Goal: Transaction & Acquisition: Purchase product/service

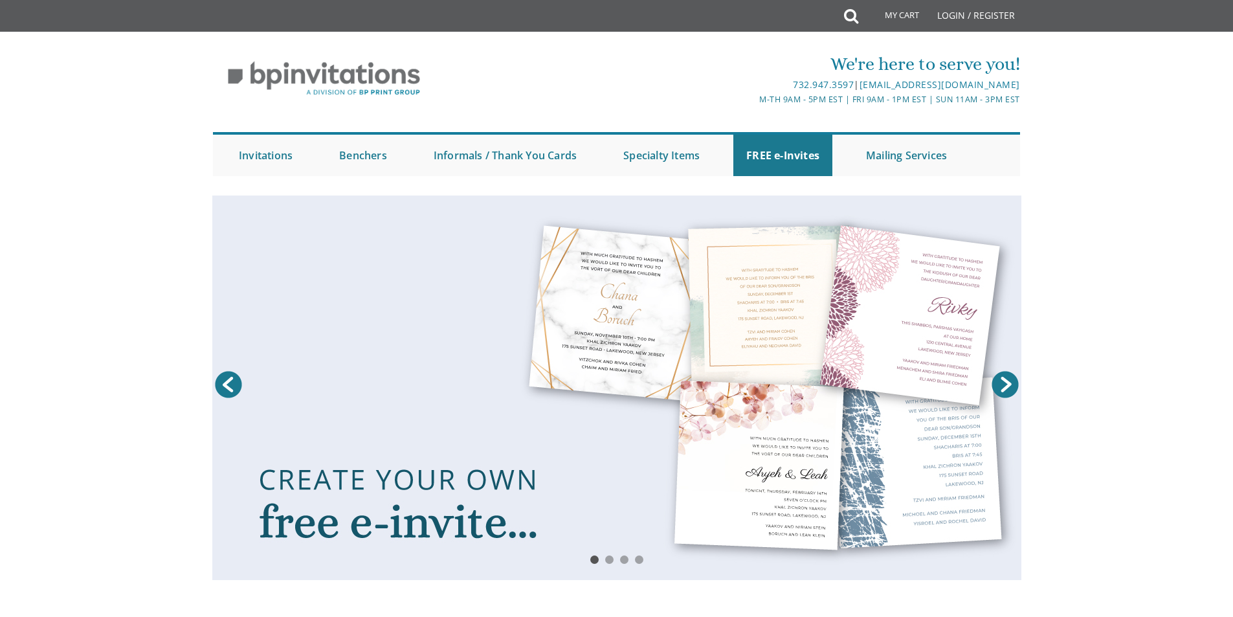
click at [426, 277] on link at bounding box center [616, 387] width 809 height 384
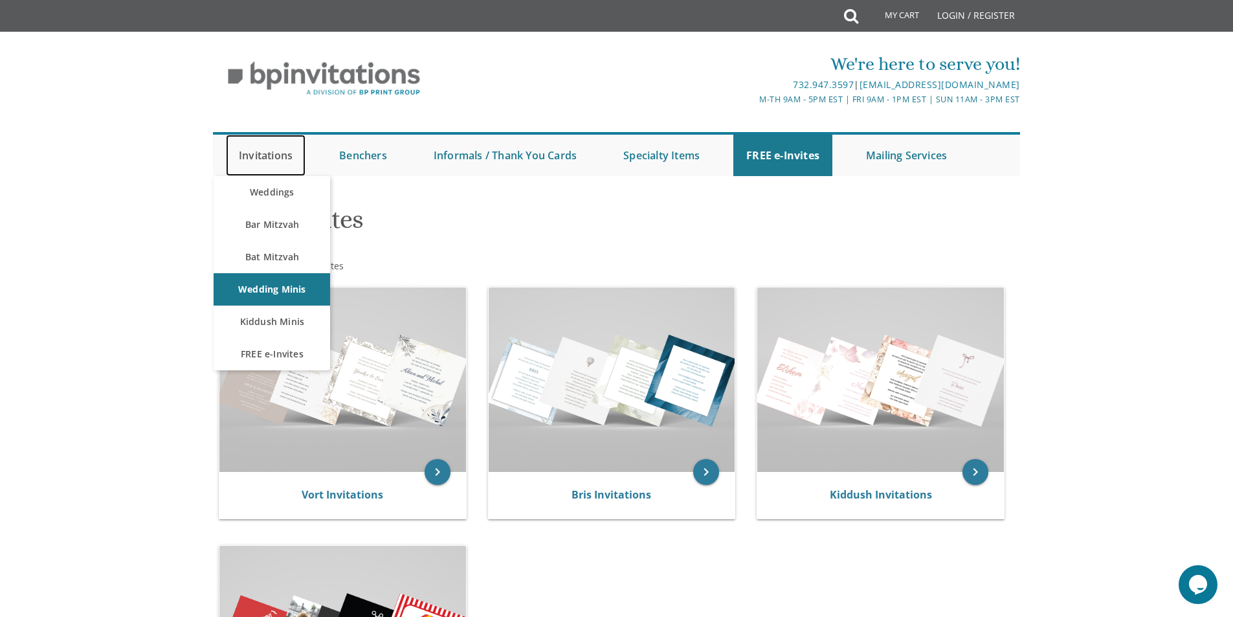
click at [269, 140] on link "Invitations" at bounding box center [266, 155] width 80 height 41
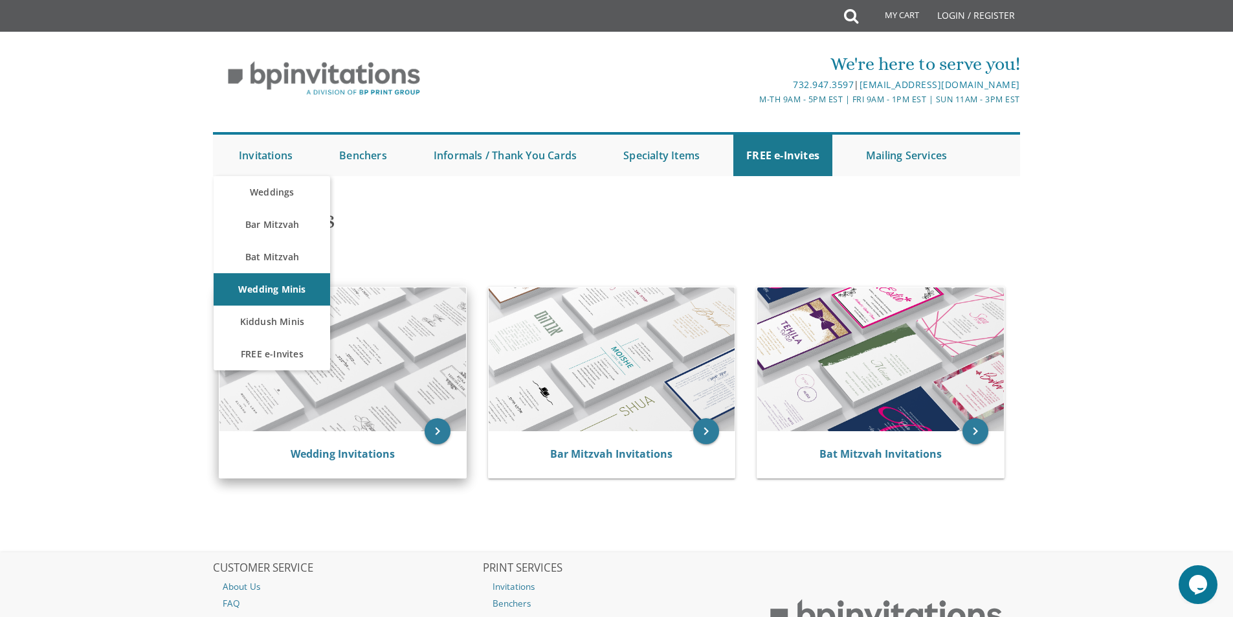
click at [336, 366] on img at bounding box center [342, 359] width 247 height 144
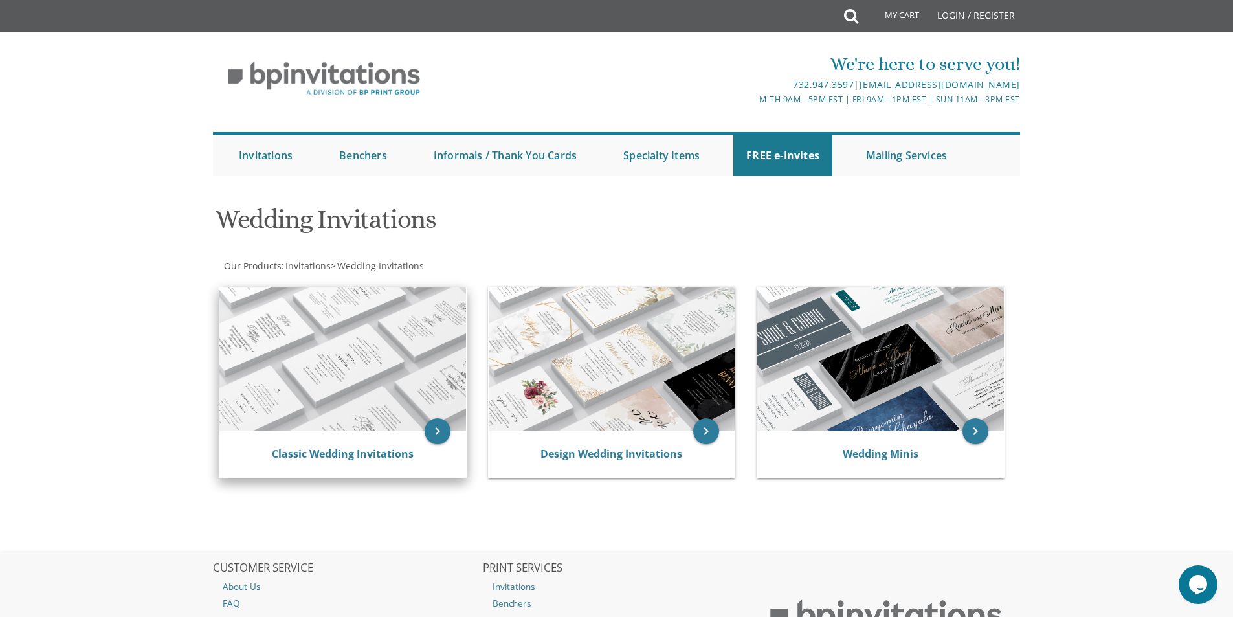
click at [348, 341] on img at bounding box center [342, 359] width 247 height 144
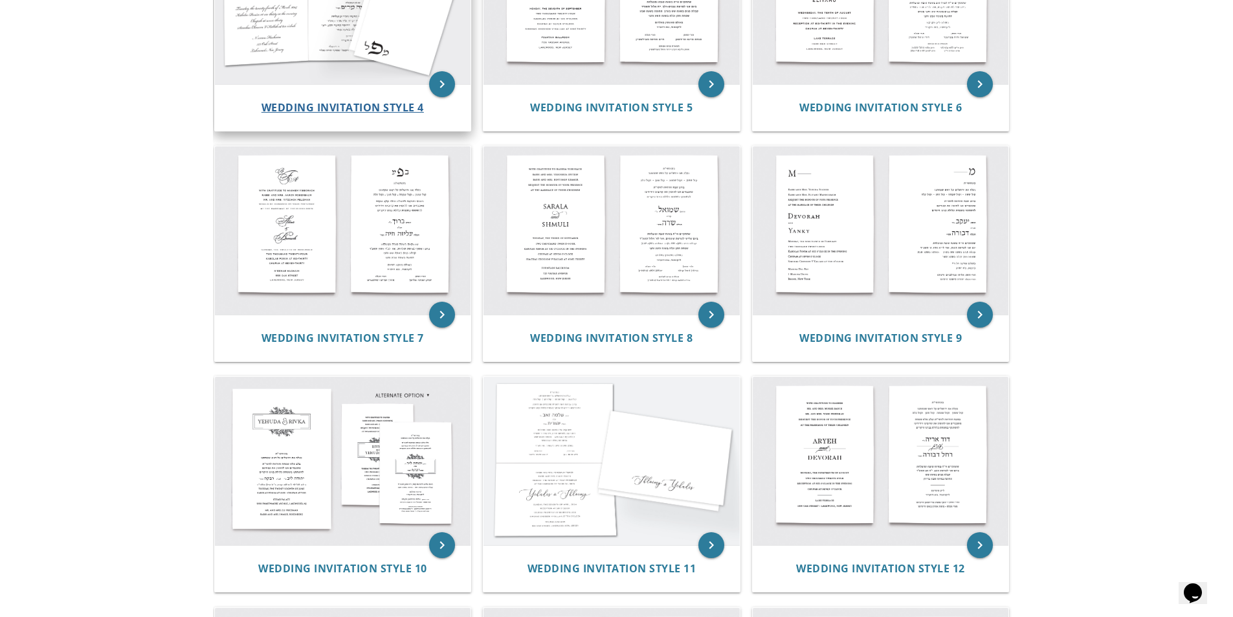
scroll to position [285, 0]
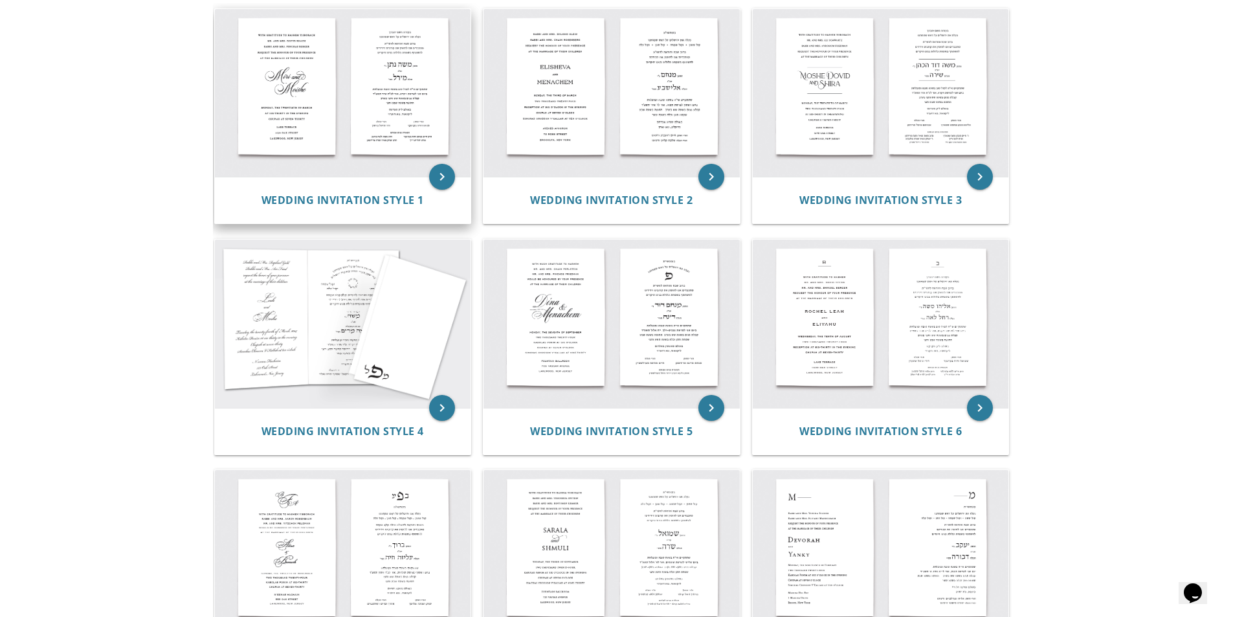
click at [348, 166] on img at bounding box center [343, 93] width 256 height 168
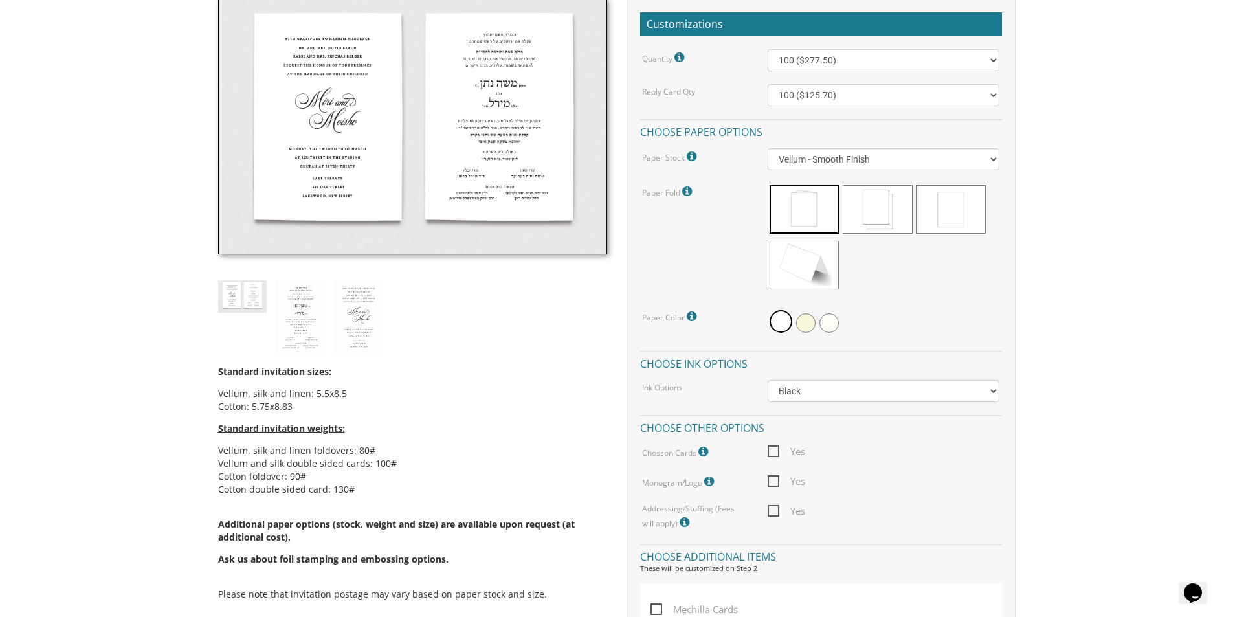
scroll to position [259, 0]
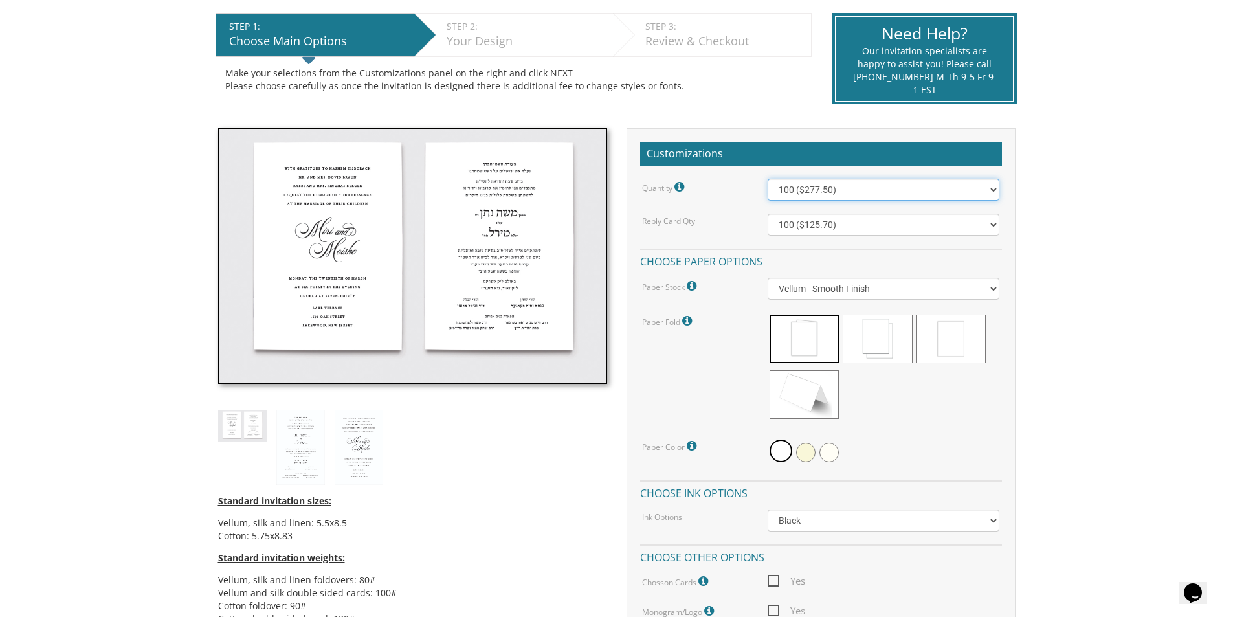
click at [800, 184] on select "100 ($277.50) 200 ($330.45) 300 ($380.65) 400 ($432.70) 500 ($482.10) 600 ($534…" at bounding box center [884, 190] width 232 height 22
click at [799, 184] on select "100 ($277.50) 200 ($330.45) 300 ($380.65) 400 ($432.70) 500 ($482.10) 600 ($534…" at bounding box center [884, 190] width 232 height 22
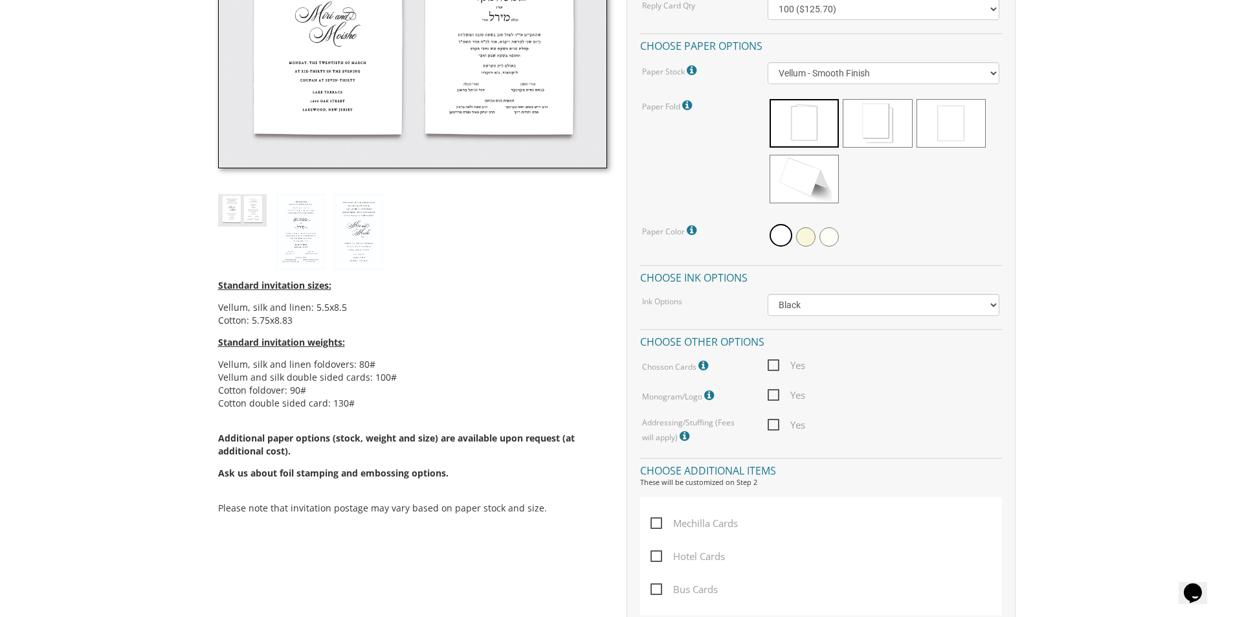
scroll to position [280, 0]
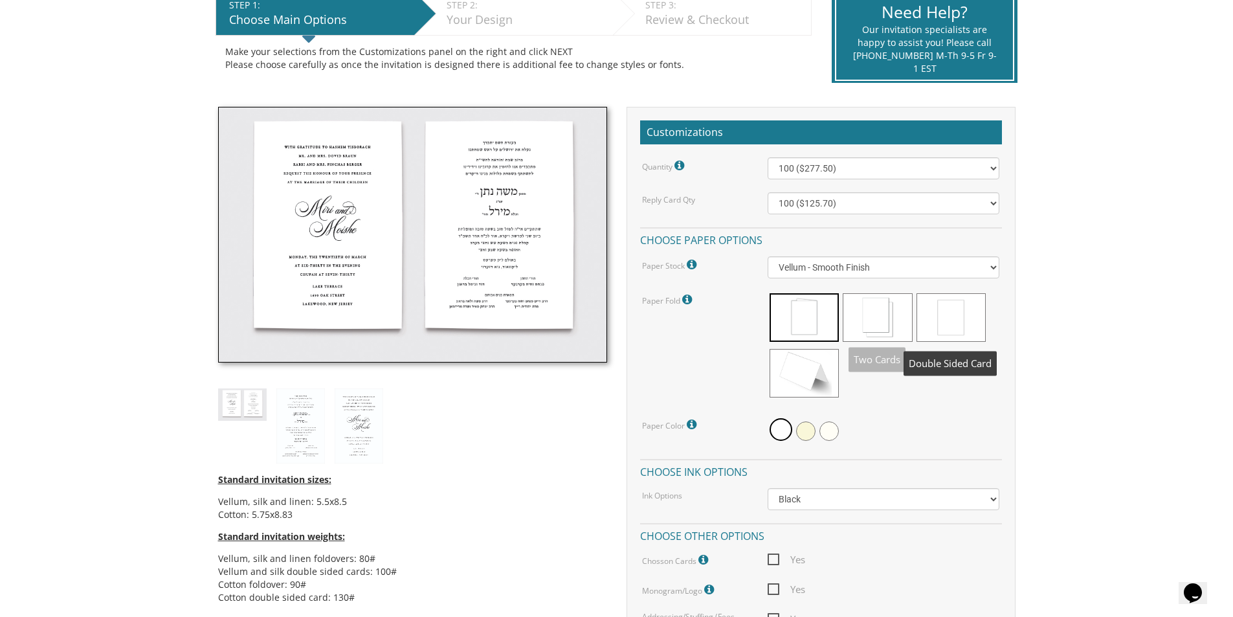
click at [882, 297] on span at bounding box center [877, 317] width 69 height 49
click at [947, 315] on span at bounding box center [950, 317] width 69 height 49
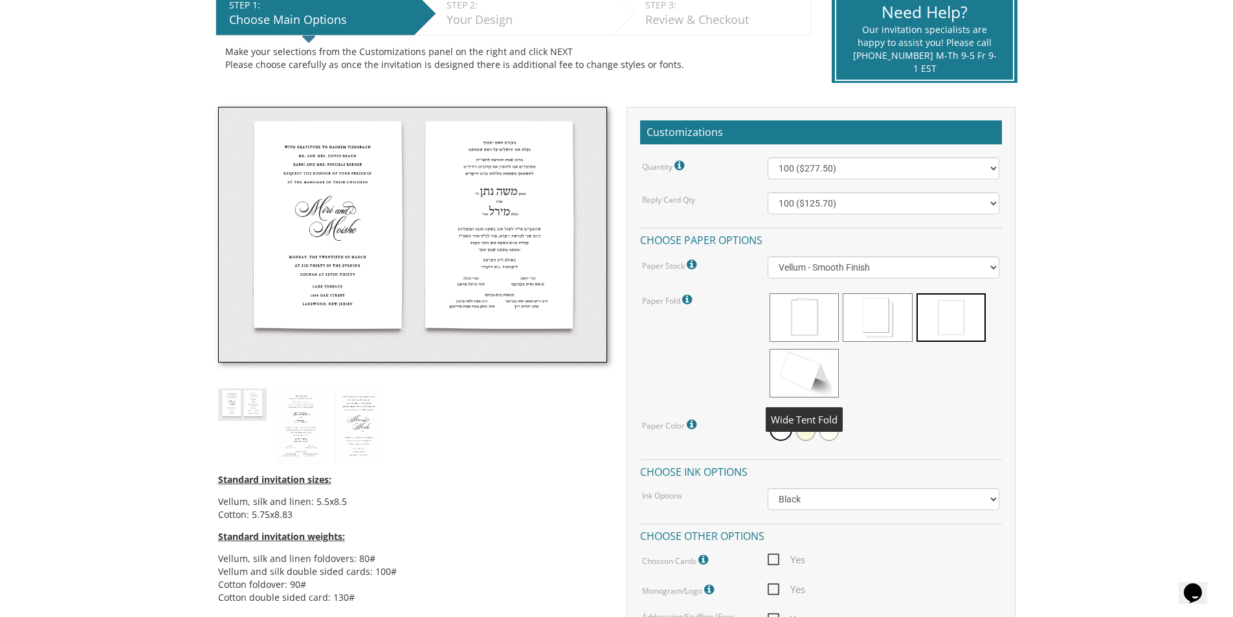
click at [818, 363] on span at bounding box center [803, 373] width 69 height 49
click at [804, 301] on span at bounding box center [803, 317] width 69 height 49
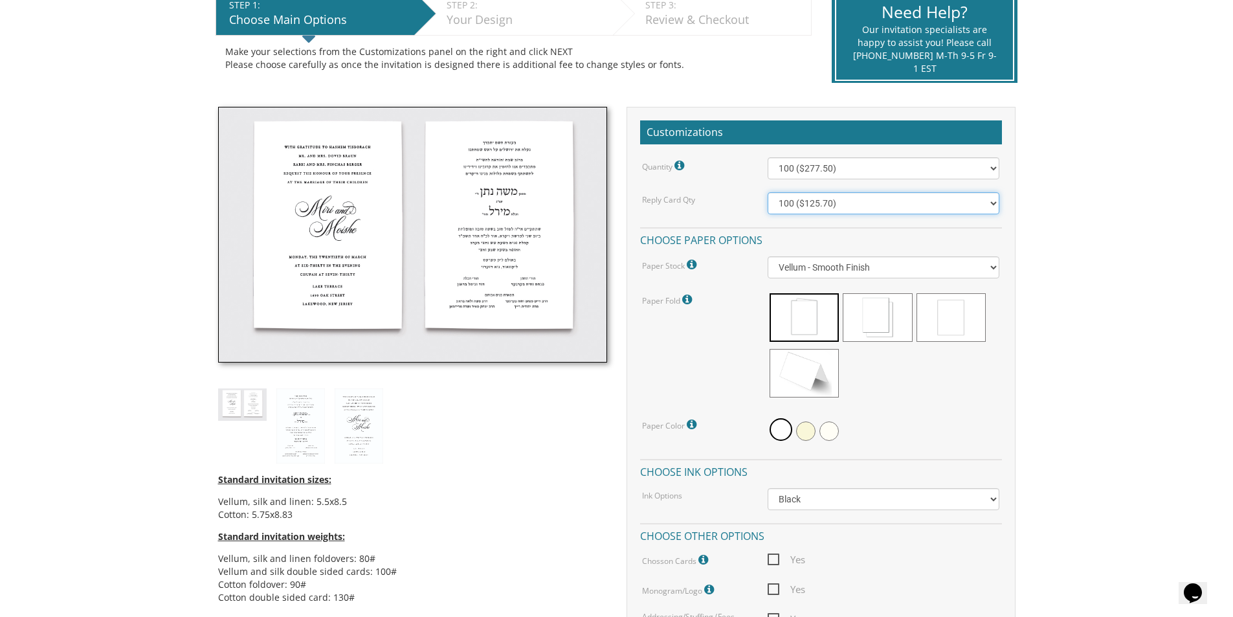
click at [829, 200] on select "100 ($125.70) 200 ($150.60) 300 ($177.95) 400 ($270.70) 500 ($225.30) 600 ($249…" at bounding box center [884, 203] width 232 height 22
select select "200"
click at [768, 192] on select "100 ($125.70) 200 ($150.60) 300 ($177.95) 400 ($270.70) 500 ($225.30) 600 ($249…" at bounding box center [884, 203] width 232 height 22
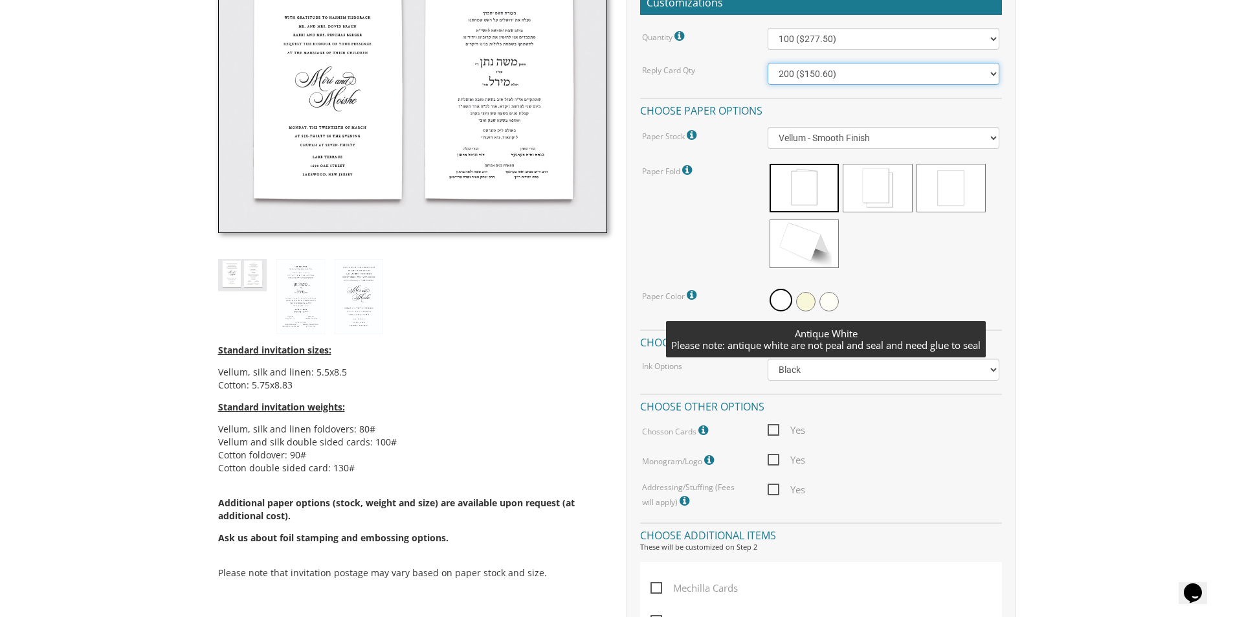
scroll to position [151, 0]
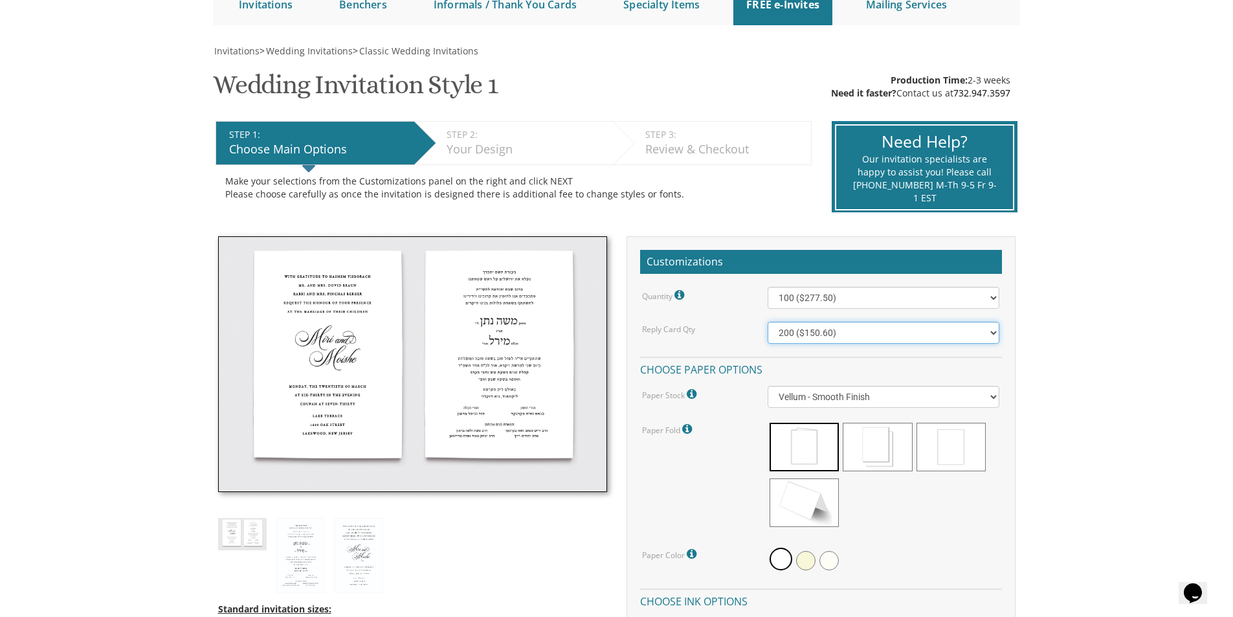
click at [845, 335] on select "100 ($125.70) 200 ($150.60) 300 ($177.95) 400 ($270.70) 500 ($225.30) 600 ($249…" at bounding box center [884, 333] width 232 height 22
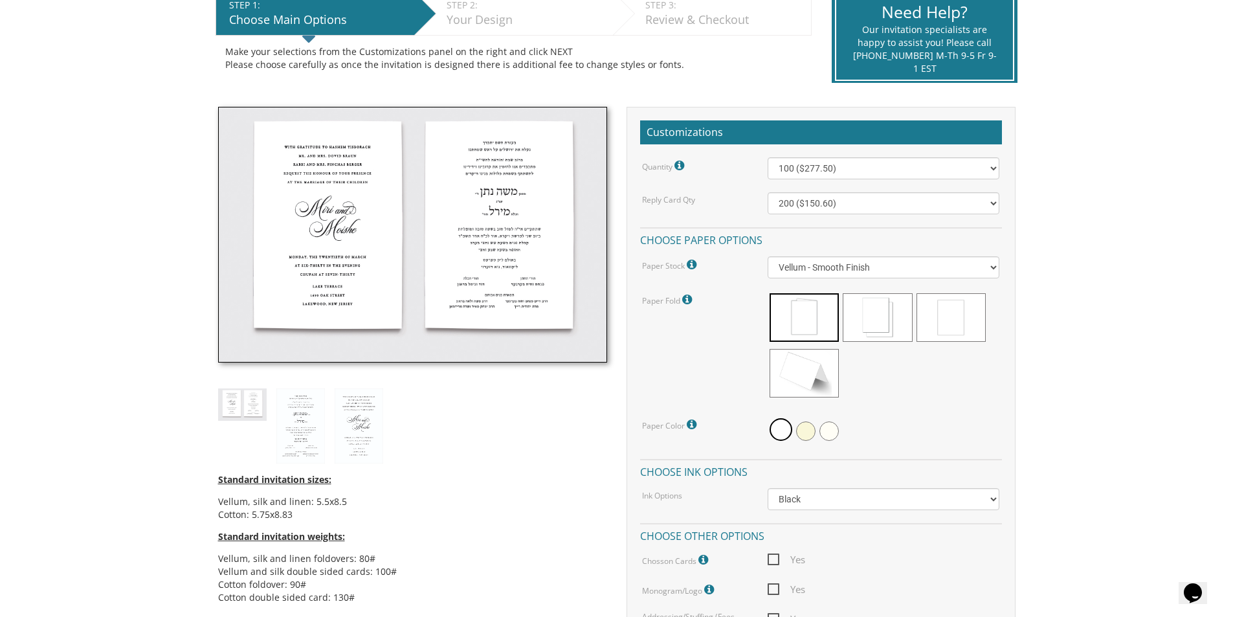
scroll to position [345, 0]
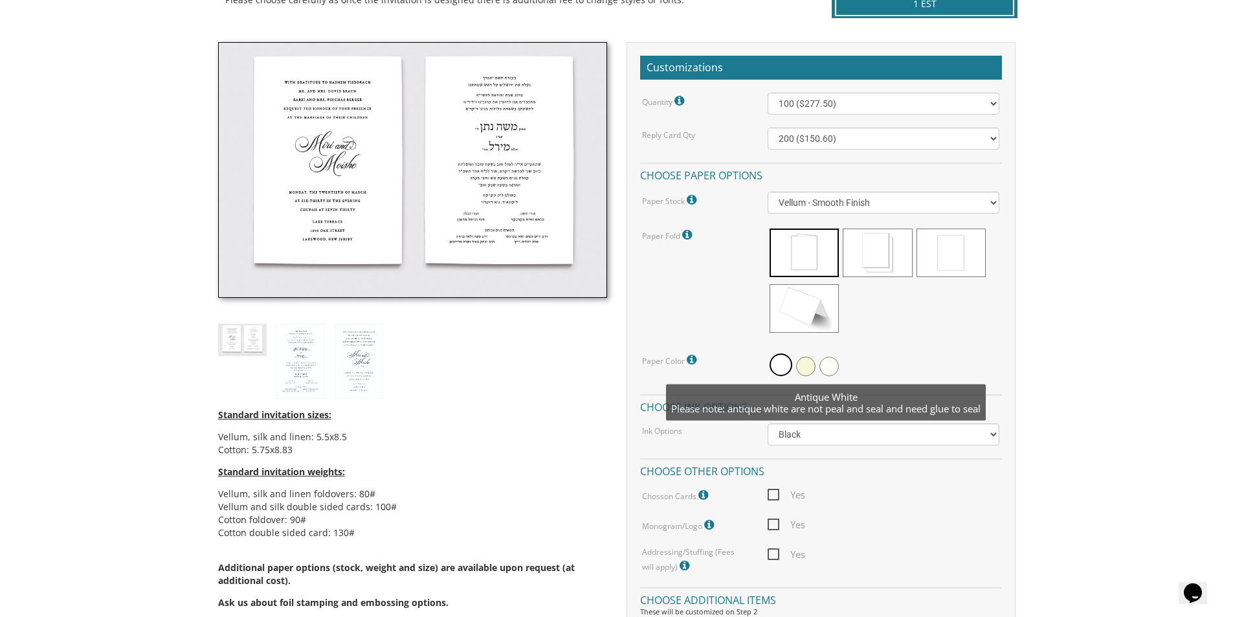
click at [821, 360] on span at bounding box center [828, 366] width 19 height 19
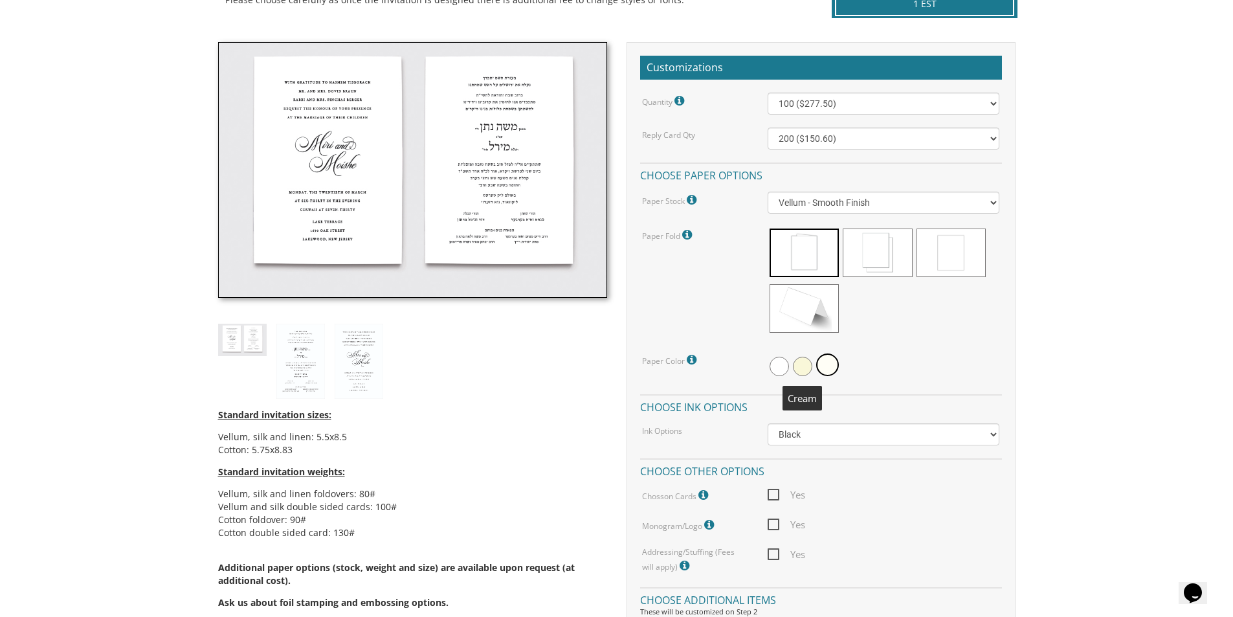
click at [806, 363] on span at bounding box center [802, 366] width 19 height 19
click at [794, 435] on select "Black Colored Ink ($65.00) Black + One Color ($211.00) Two Colors ($265.00)" at bounding box center [884, 434] width 232 height 22
select select "Standard"
click at [768, 423] on select "Black Colored Ink ($65.00) Black + One Color ($211.00) Two Colors ($265.00)" at bounding box center [884, 434] width 232 height 22
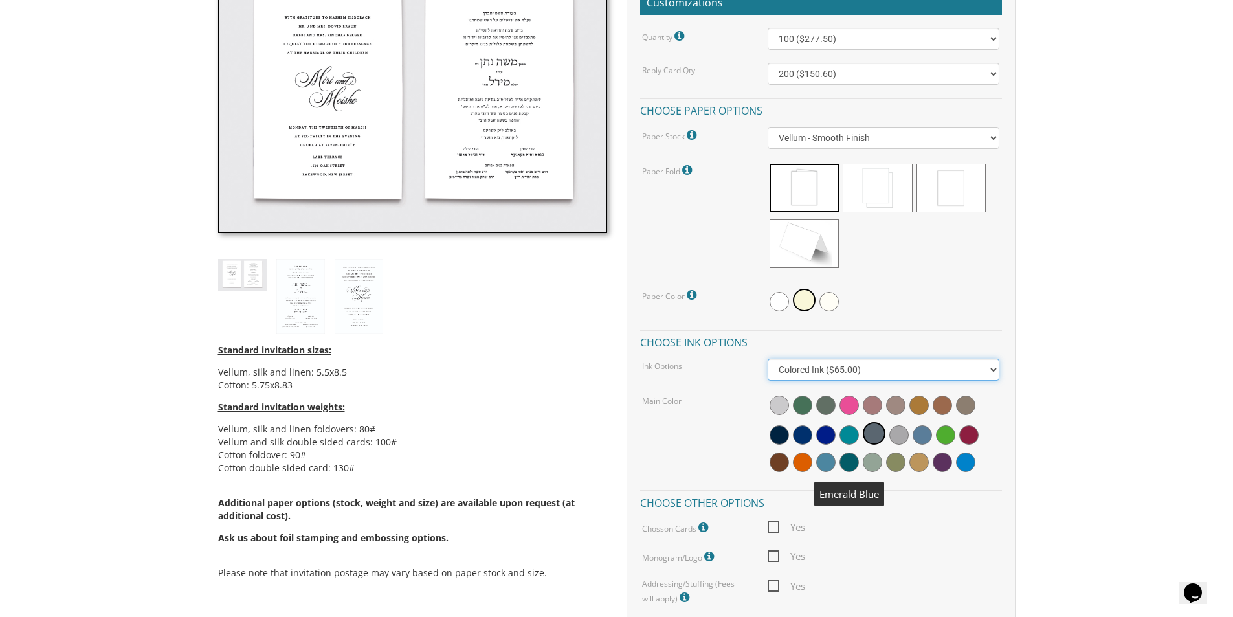
scroll to position [474, 0]
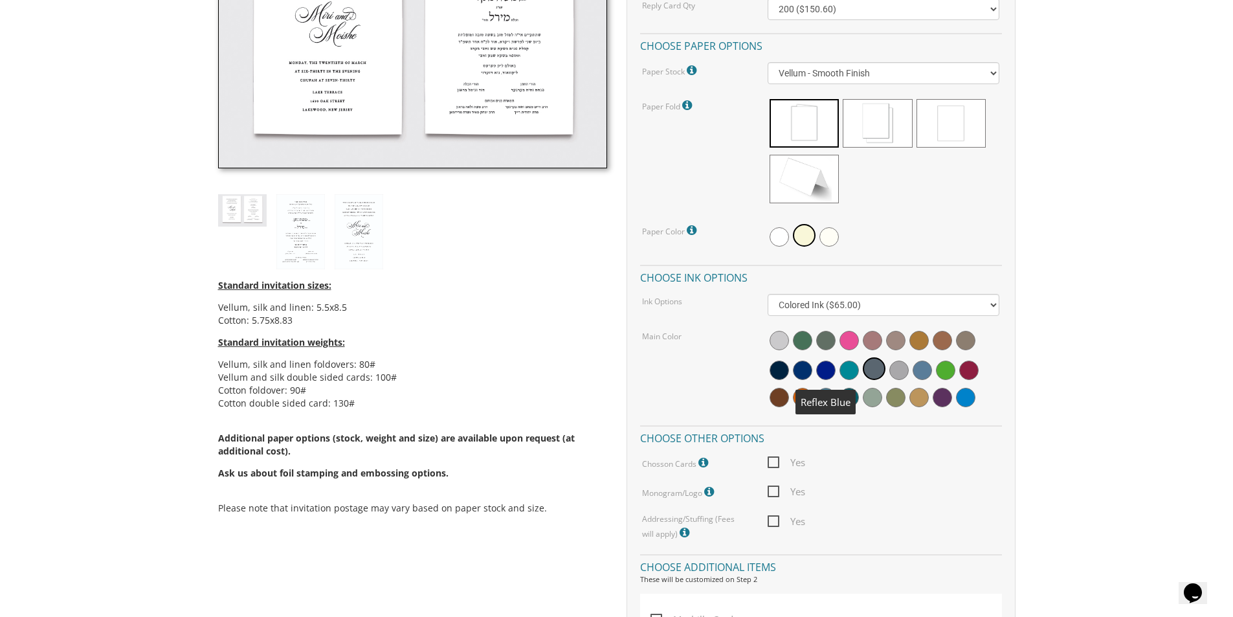
click at [824, 378] on span at bounding box center [825, 369] width 19 height 19
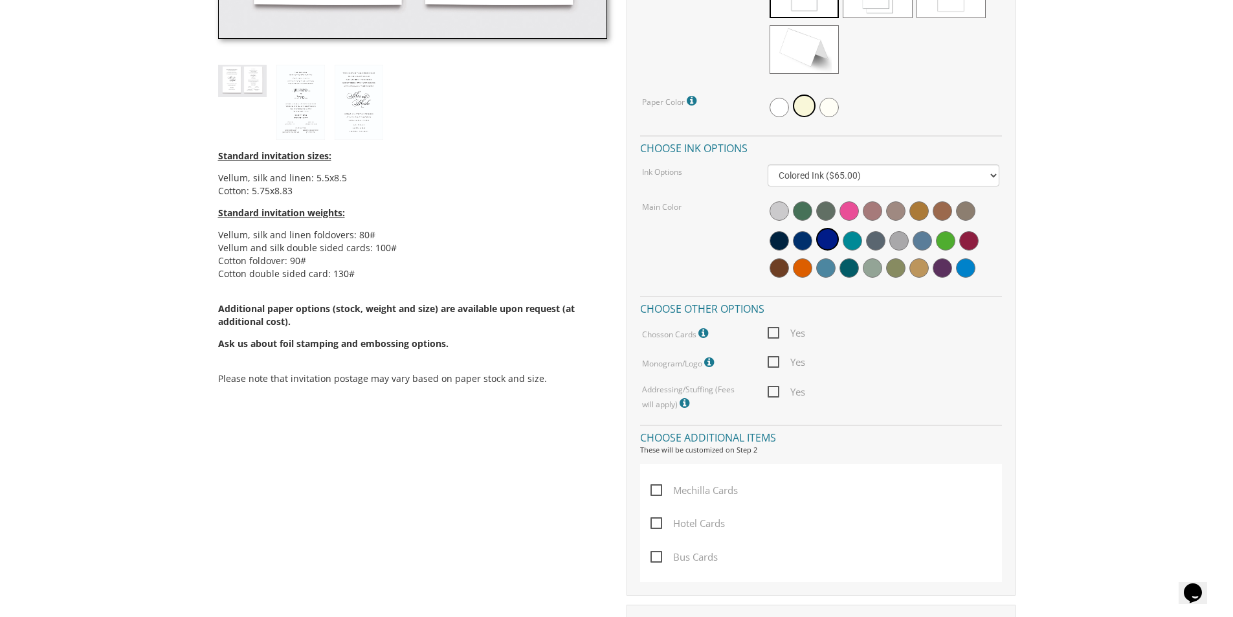
scroll to position [539, 0]
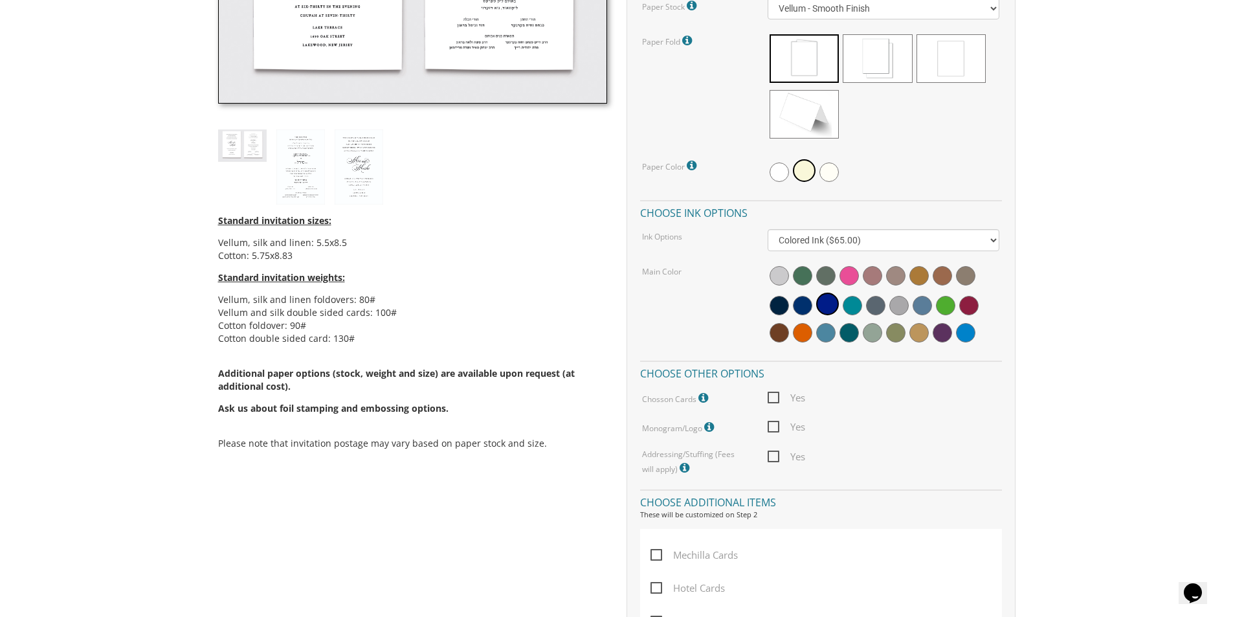
click at [773, 397] on span "Yes" at bounding box center [787, 398] width 38 height 16
click at [773, 397] on input "Yes" at bounding box center [772, 396] width 8 height 8
checkbox input "true"
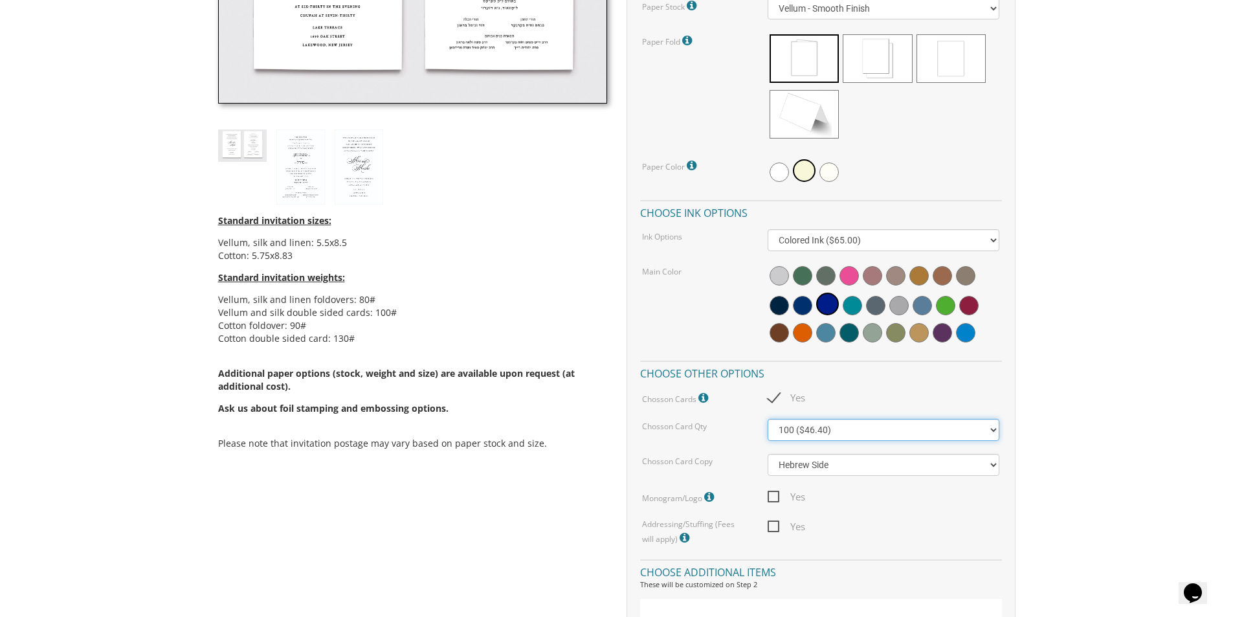
drag, startPoint x: 777, startPoint y: 427, endPoint x: 774, endPoint y: 436, distance: 8.8
click at [777, 428] on select "100 ($46.40) 200 ($55.20) 300 ($61.85)" at bounding box center [884, 430] width 232 height 22
select select "300"
click at [768, 419] on select "100 ($46.40) 200 ($55.20) 300 ($61.85)" at bounding box center [884, 430] width 232 height 22
drag, startPoint x: 757, startPoint y: 513, endPoint x: 777, endPoint y: 491, distance: 30.3
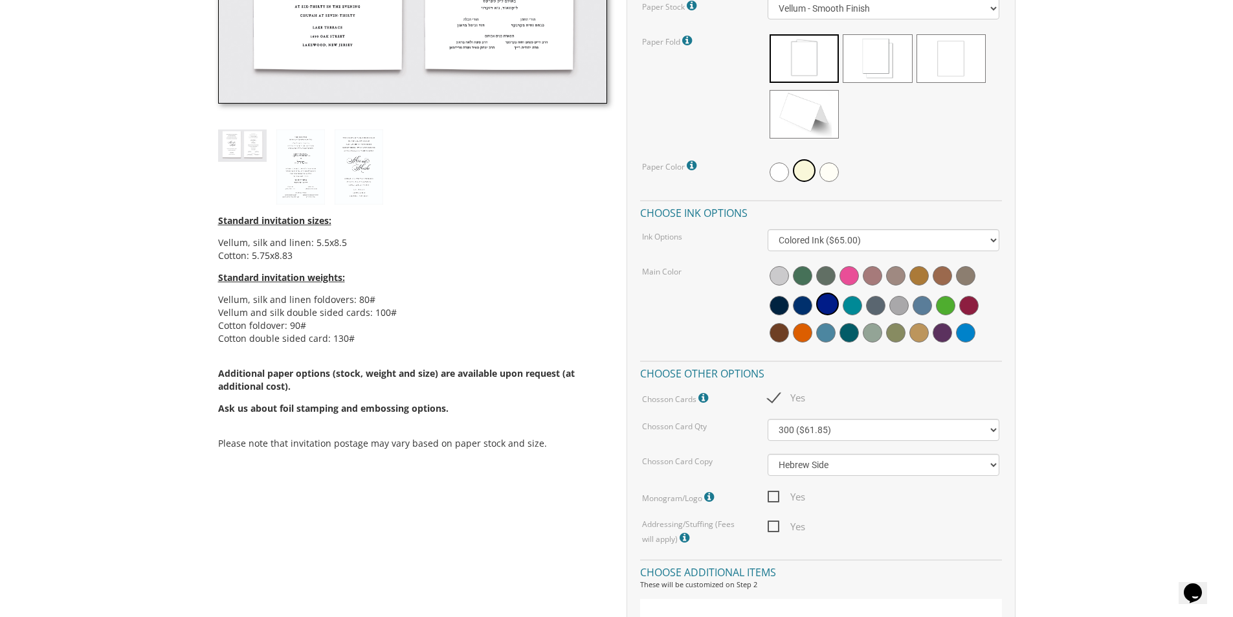
click at [768, 500] on div "Quantity Please note: Quantities may be modified after order completion. For we…" at bounding box center [821, 222] width 362 height 648
click at [777, 490] on span "Yes" at bounding box center [787, 497] width 38 height 16
click at [776, 491] on input "Yes" at bounding box center [772, 495] width 8 height 8
checkbox input "true"
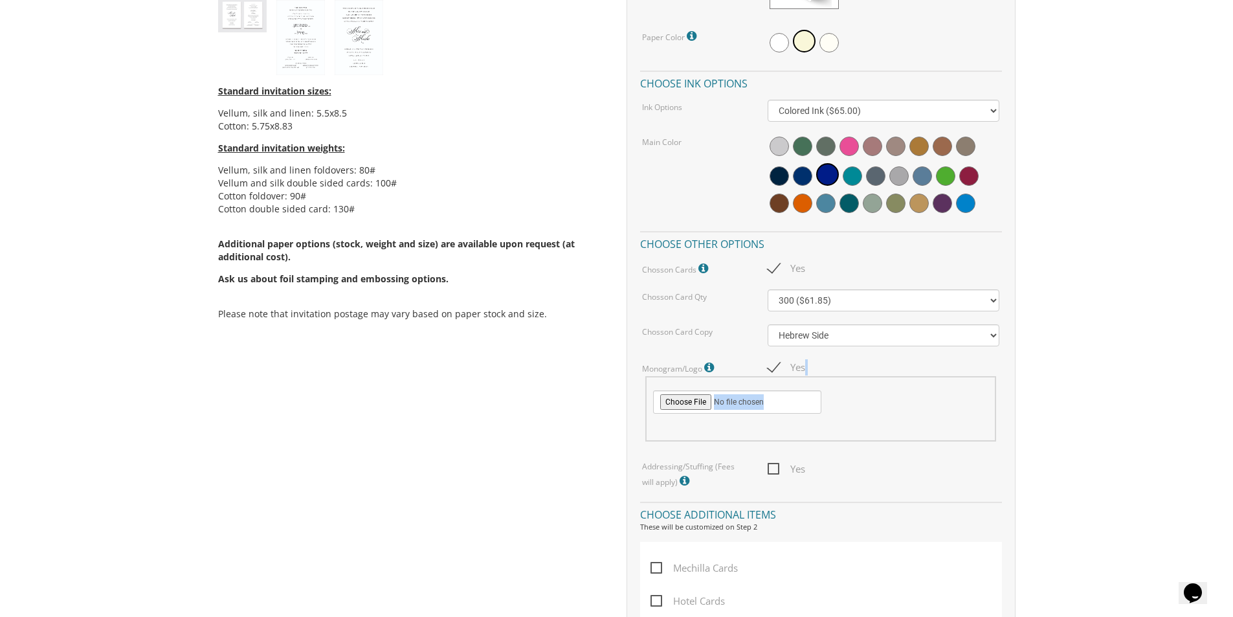
scroll to position [798, 0]
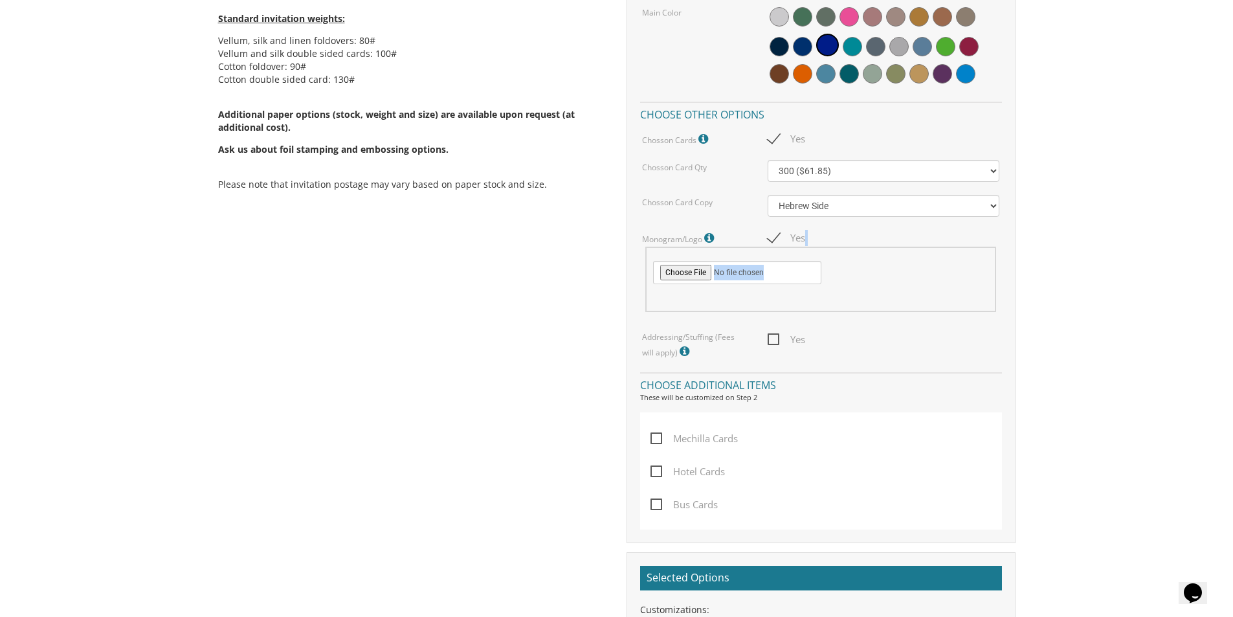
click at [773, 346] on span "Yes" at bounding box center [787, 339] width 38 height 16
click at [773, 342] on input "Yes" at bounding box center [772, 338] width 8 height 8
checkbox input "true"
click at [680, 353] on icon at bounding box center [686, 352] width 13 height 12
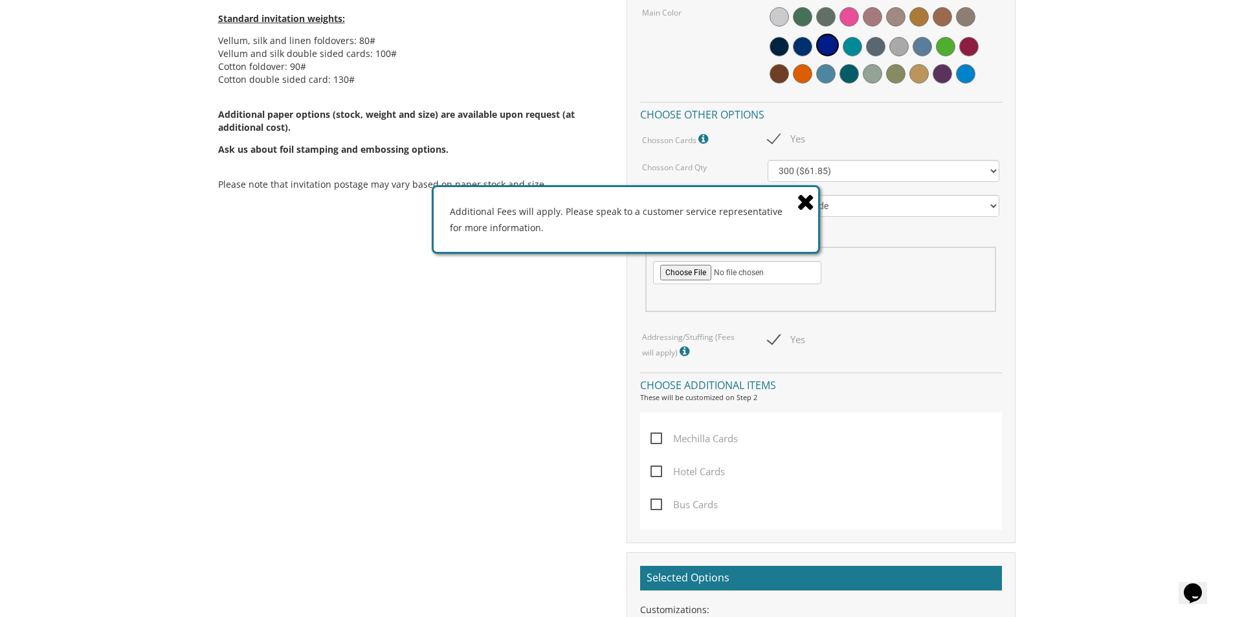
click at [796, 202] on div "Additional Fees will apply. Please speak to a customer service representative f…" at bounding box center [626, 219] width 384 height 65
click at [802, 203] on icon at bounding box center [806, 201] width 18 height 23
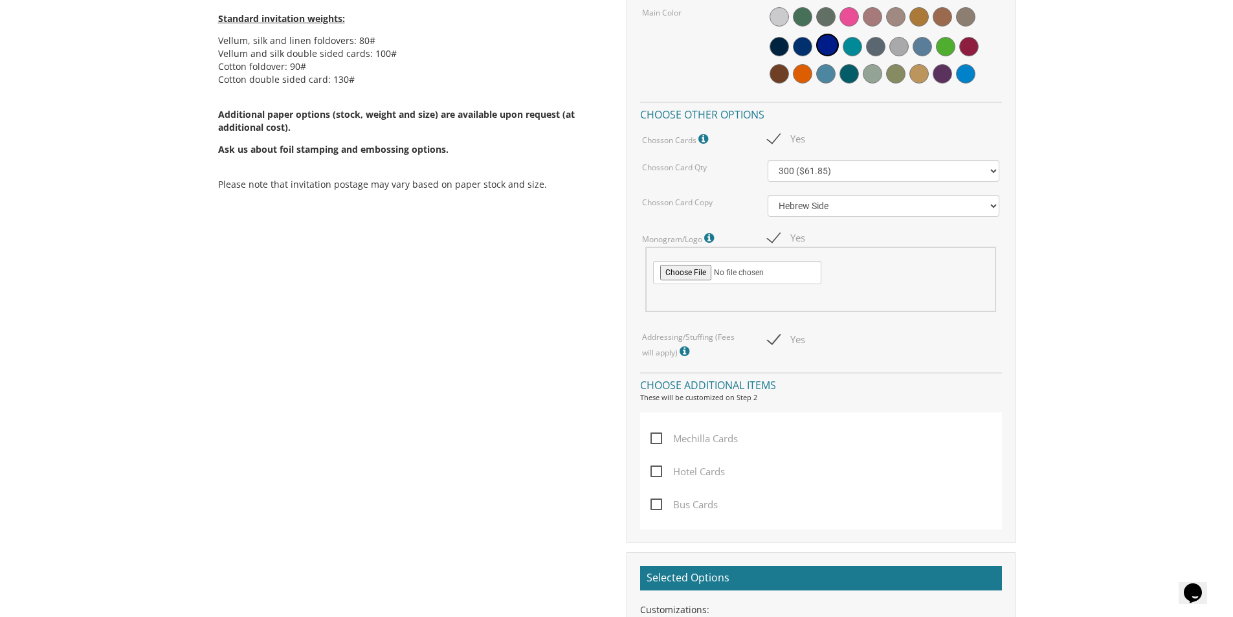
click at [662, 435] on span "Mechilla Cards" at bounding box center [693, 438] width 87 height 16
click at [659, 435] on input "Mechilla Cards" at bounding box center [654, 437] width 8 height 8
checkbox input "true"
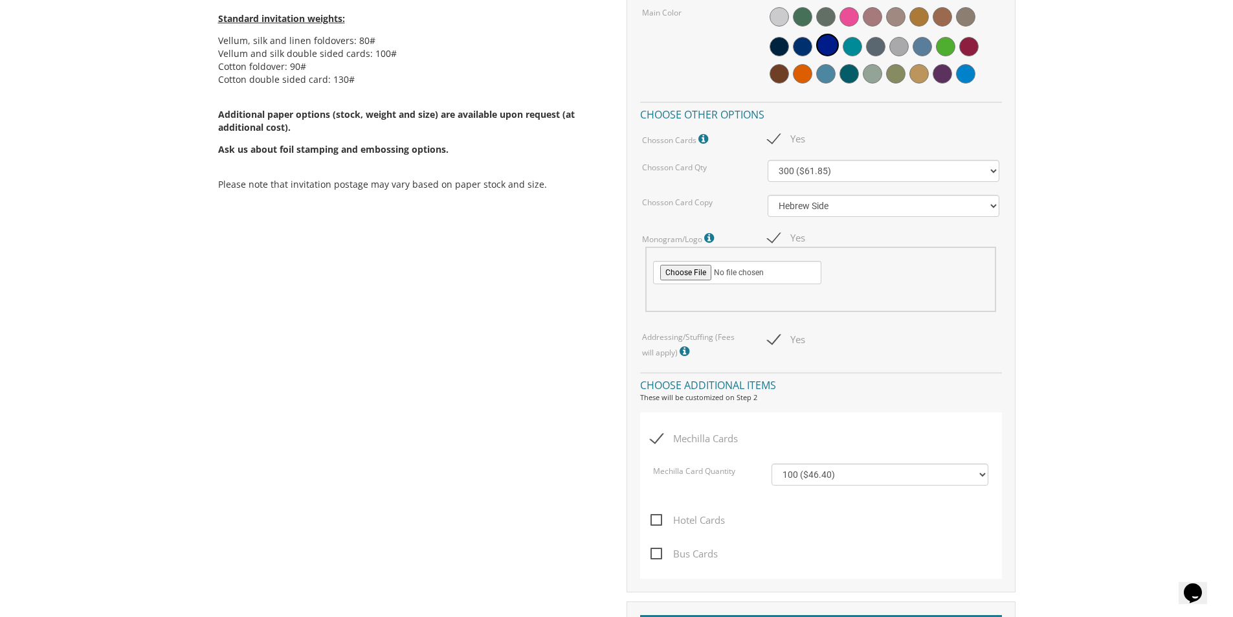
click at [658, 472] on label "Mechilla Card Quantity" at bounding box center [694, 473] width 82 height 16
click at [807, 463] on select "100 ($46.40) 200 ($55.20) 300 ($61.85) 400 ($70.60) 500 ($77.20)" at bounding box center [879, 474] width 217 height 22
click at [669, 524] on span "Hotel Cards" at bounding box center [687, 520] width 74 height 16
click at [659, 523] on input "Hotel Cards" at bounding box center [654, 518] width 8 height 8
checkbox input "true"
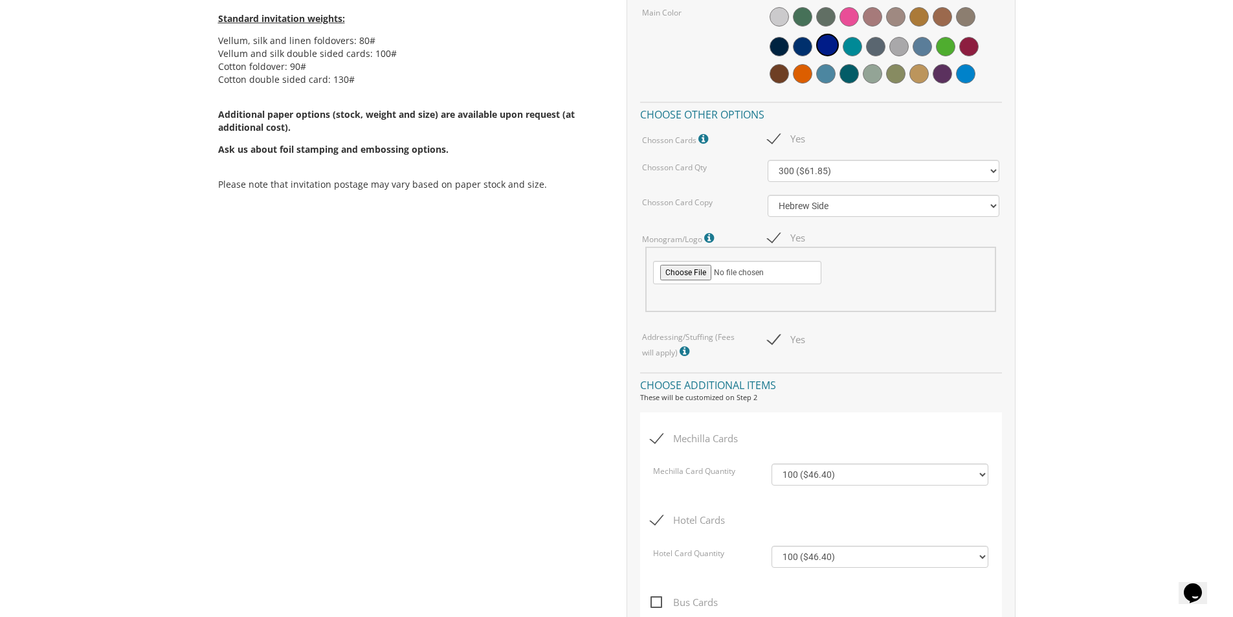
scroll to position [992, 0]
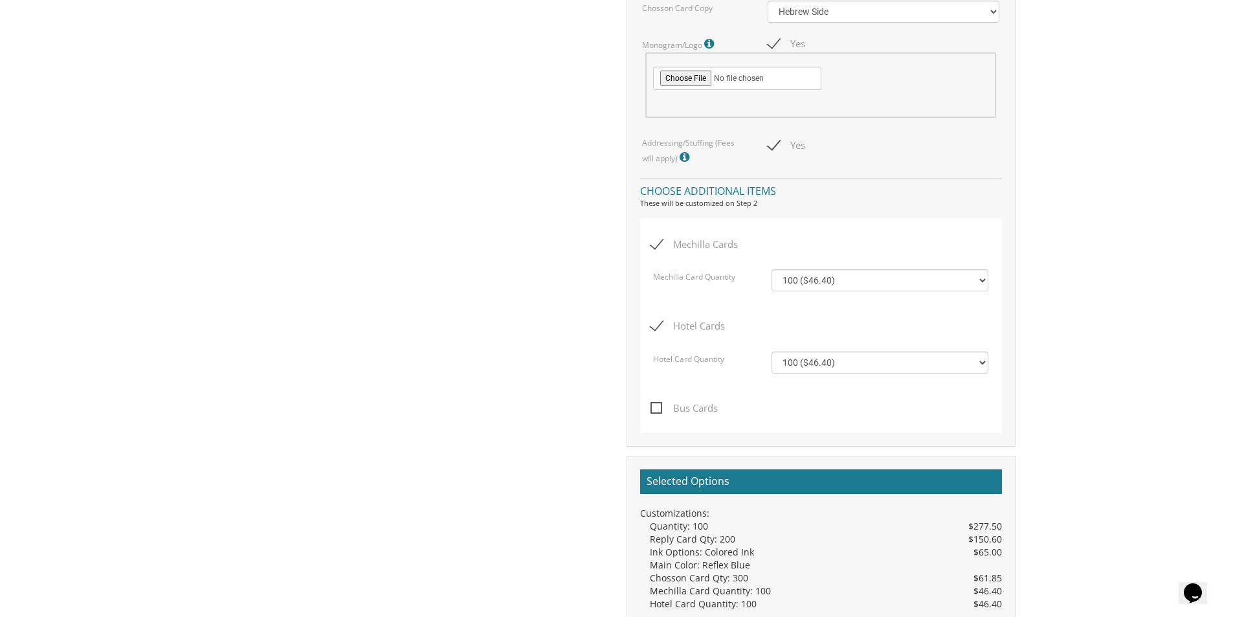
click at [664, 407] on span "Bus Cards" at bounding box center [683, 408] width 67 height 16
click at [659, 407] on input "Bus Cards" at bounding box center [654, 407] width 8 height 8
checkbox input "true"
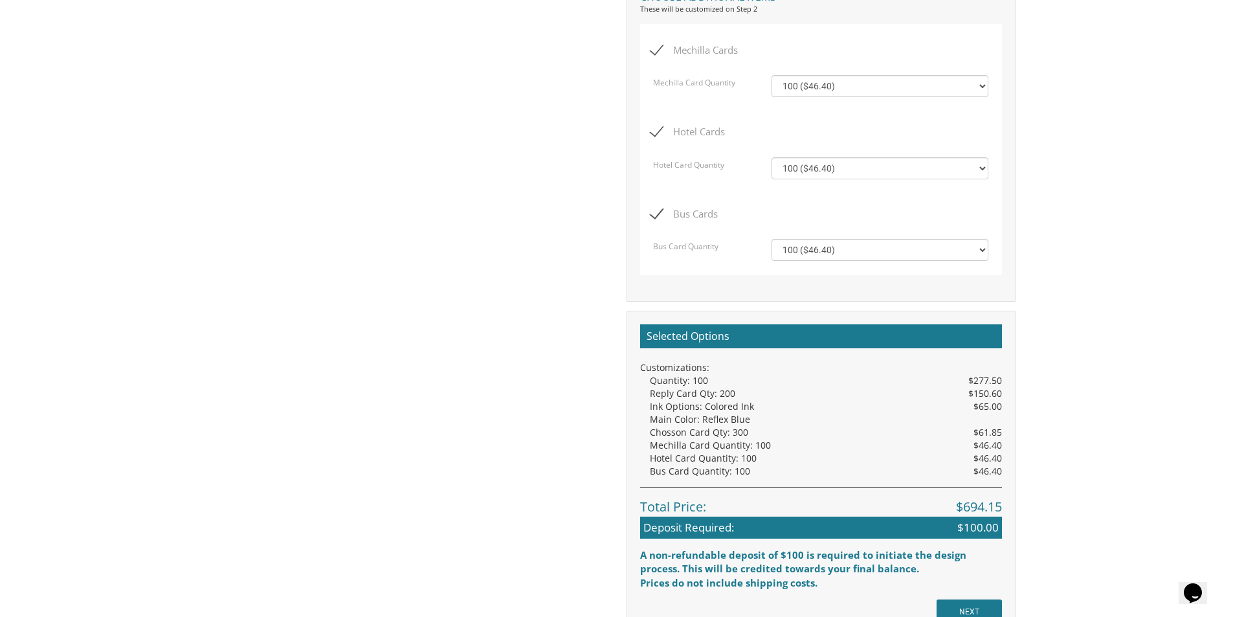
scroll to position [1380, 0]
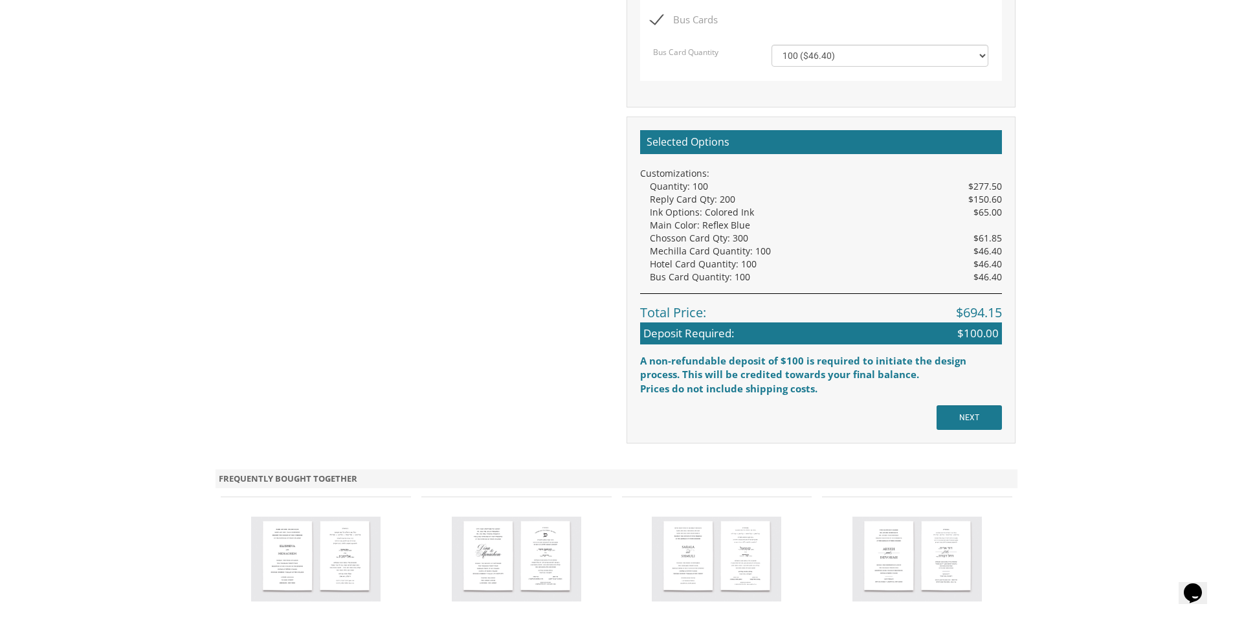
click at [935, 421] on div "Selected Options Customizations: Quantity: 100 $277.50 Reply Card Qty: 200 $150…" at bounding box center [820, 279] width 389 height 327
click at [953, 421] on input "NEXT" at bounding box center [968, 417] width 65 height 25
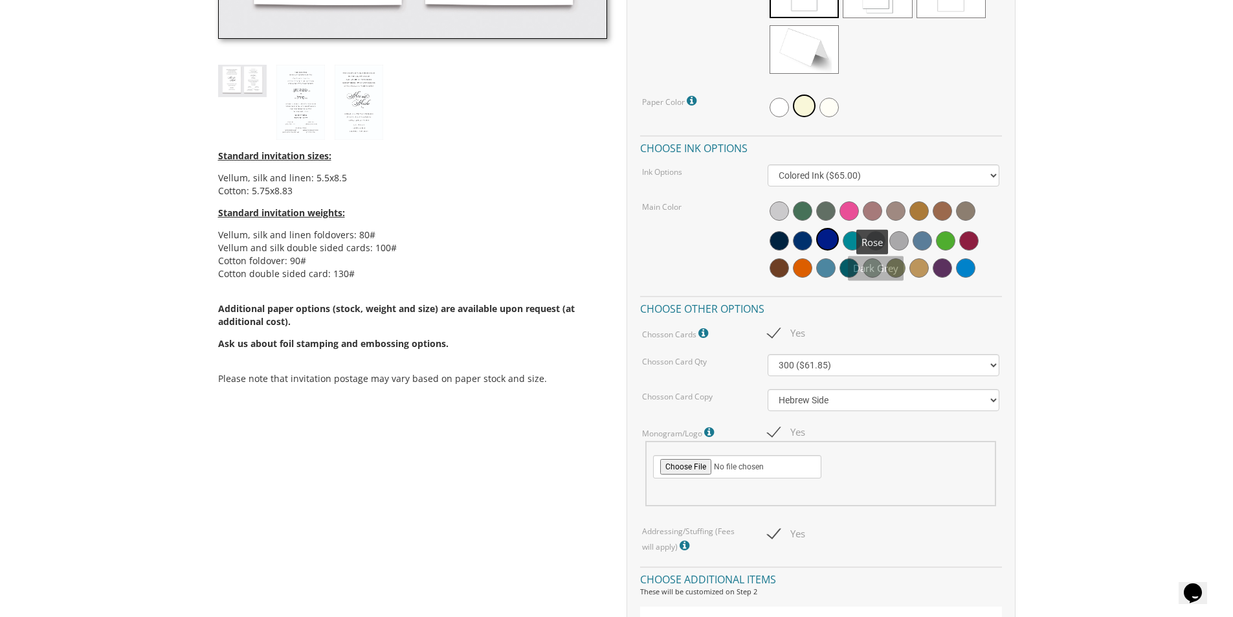
scroll to position [216, 0]
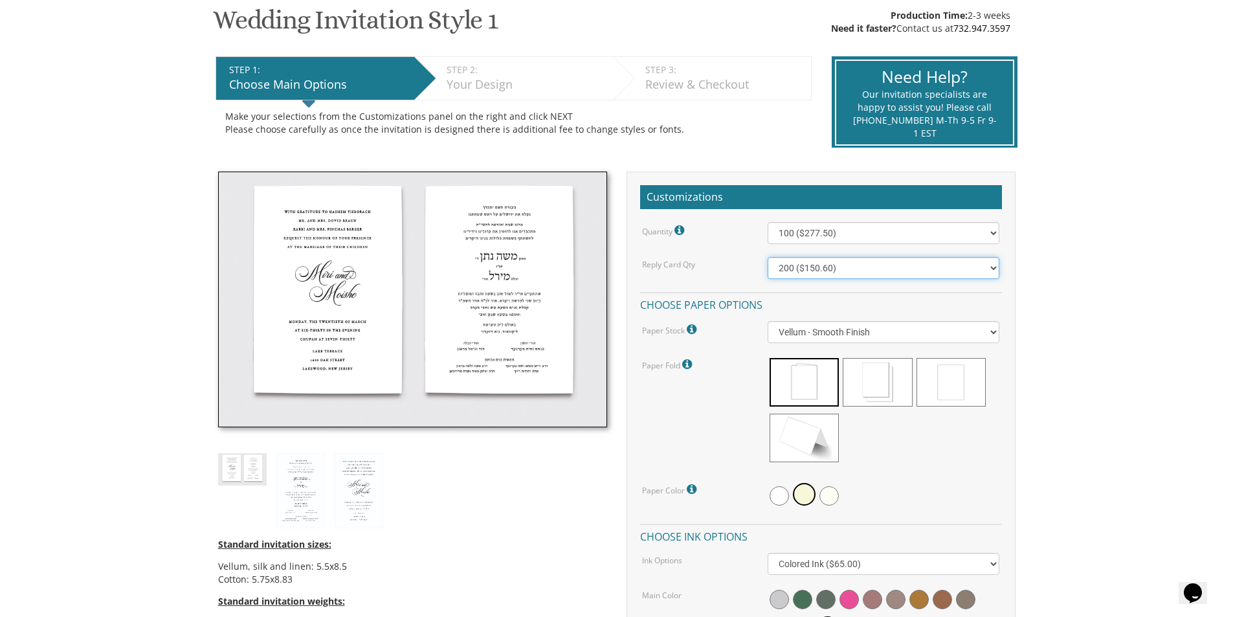
click at [867, 267] on select "100 ($125.70) 200 ($150.60) 300 ($177.95) 400 ($270.70) 500 ($225.30) 600 ($249…" at bounding box center [884, 268] width 232 height 22
select select "100"
click at [768, 257] on select "100 ($125.70) 200 ($150.60) 300 ($177.95) 400 ($270.70) 500 ($225.30) 600 ($249…" at bounding box center [884, 268] width 232 height 22
click at [852, 237] on select "100 ($277.50) 200 ($330.45) 300 ($380.65) 400 ($432.70) 500 ($482.10) 600 ($534…" at bounding box center [884, 233] width 232 height 22
select select "200"
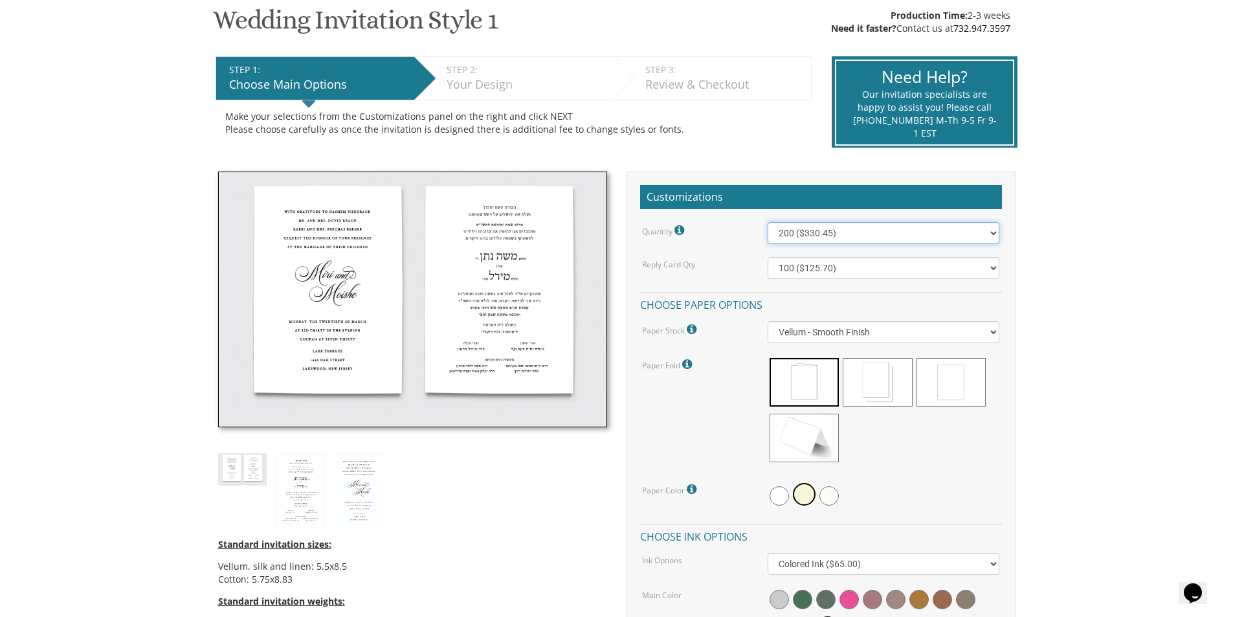
click at [768, 222] on select "100 ($277.50) 200 ($330.45) 300 ($380.65) 400 ($432.70) 500 ($482.10) 600 ($534…" at bounding box center [884, 233] width 232 height 22
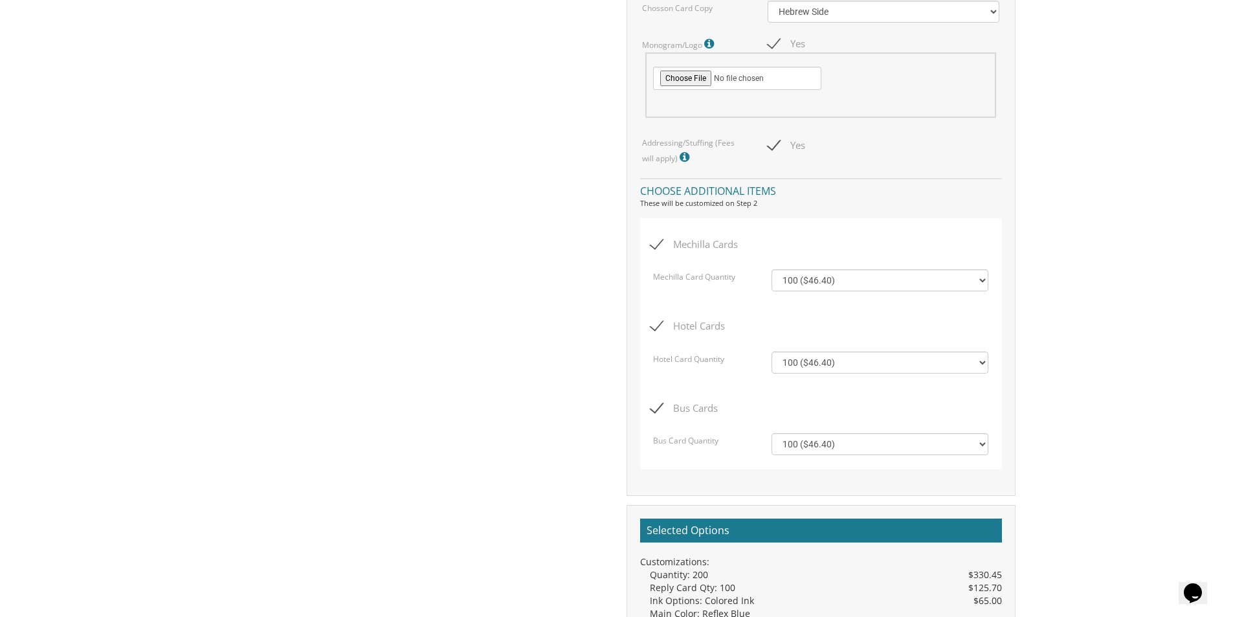
scroll to position [1316, 0]
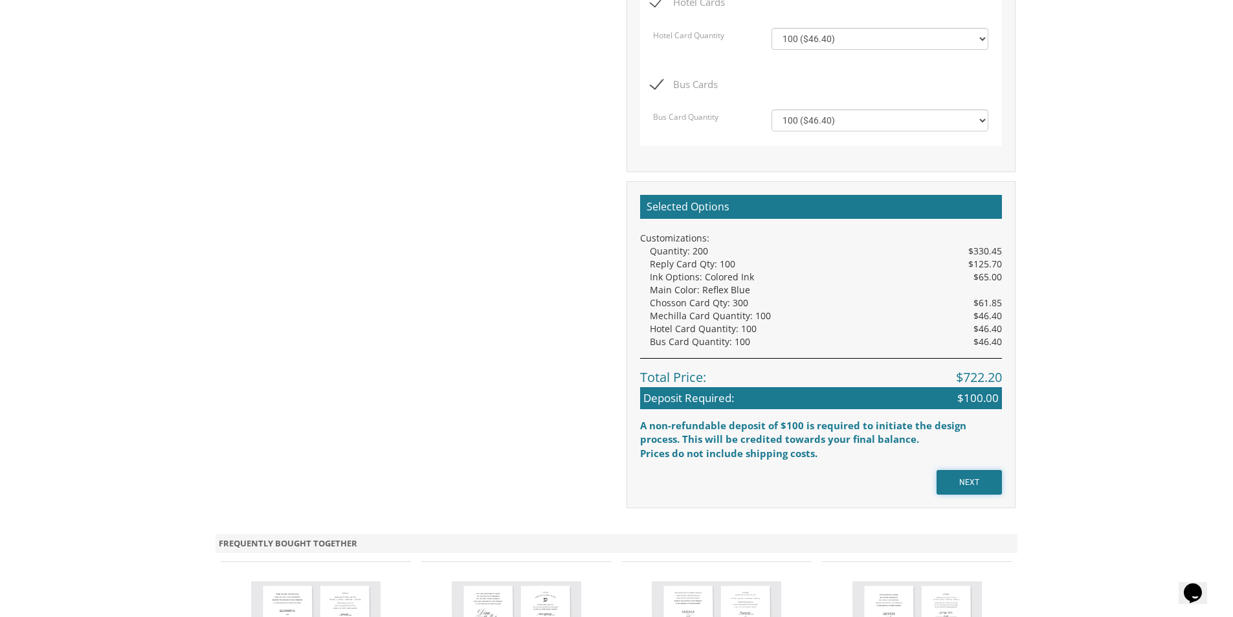
click at [972, 481] on input "NEXT" at bounding box center [968, 482] width 65 height 25
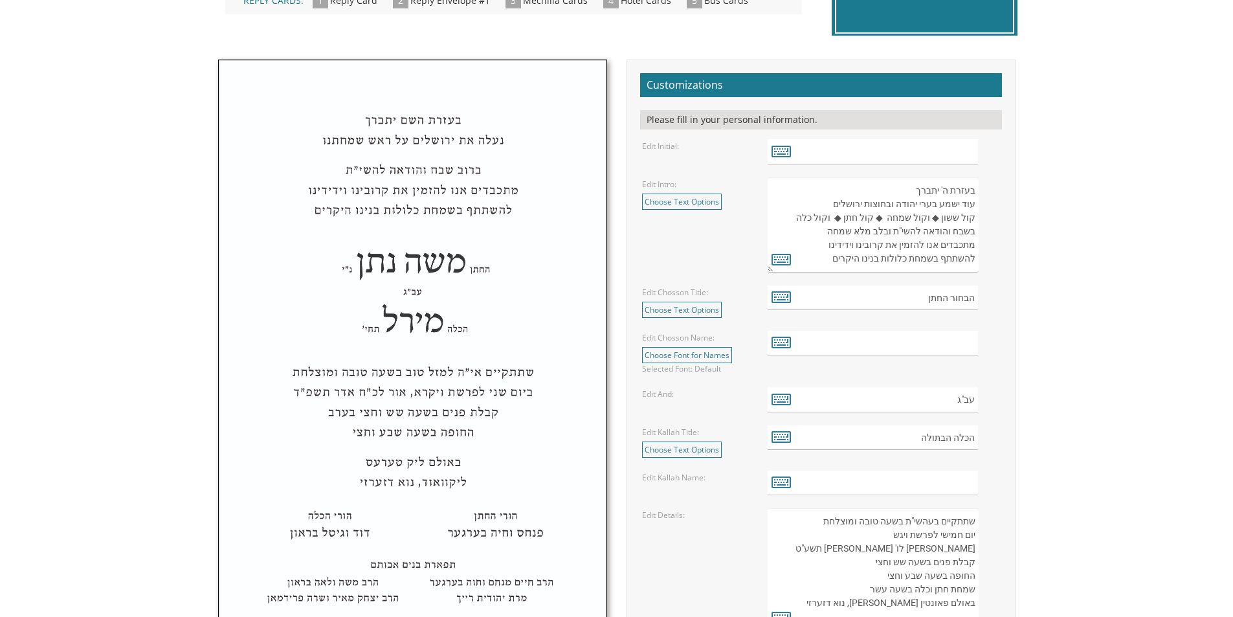
scroll to position [259, 0]
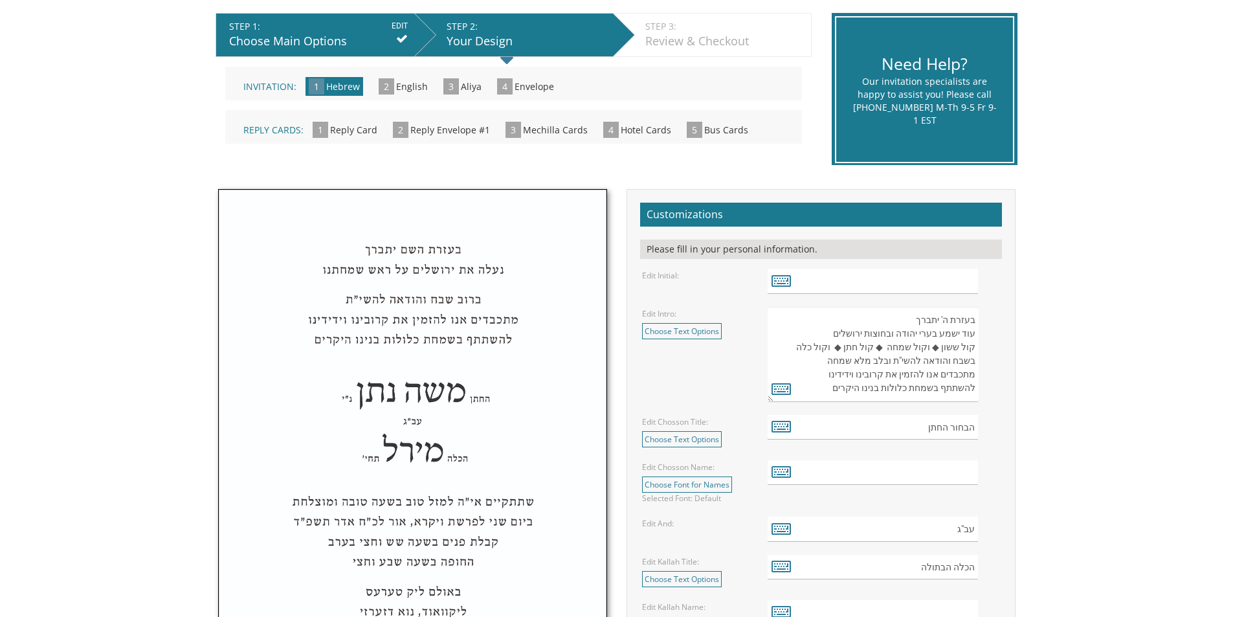
click at [915, 308] on textarea "בעזרת ה' יתברך עוד ישמע בערי יהודה ובחוצות ירושלים קול ששון ◆ וקול שמחה ◆ קול ח…" at bounding box center [873, 354] width 210 height 95
drag, startPoint x: 828, startPoint y: 379, endPoint x: 933, endPoint y: 335, distance: 114.0
click at [933, 335] on textarea "בעזרת ה' יתברך עוד ישמע בערי יהודה ובחוצות ירושלים קול ששון ◆ וקול שמחה ◆ קול ח…" at bounding box center [873, 354] width 210 height 95
click at [883, 370] on textarea "בעזרת ה' יתברך עוד ישמע בערי יהודה ובחוצות ירושלים קול ששון ◆ וקול שמחה ◆ קול ח…" at bounding box center [873, 354] width 210 height 95
click at [888, 370] on textarea "בעזרת ה' יתברך עוד ישמע בערי יהודה ובחוצות ירושלים קול ששון ◆ וקול שמחה ◆ קול ח…" at bounding box center [873, 354] width 210 height 95
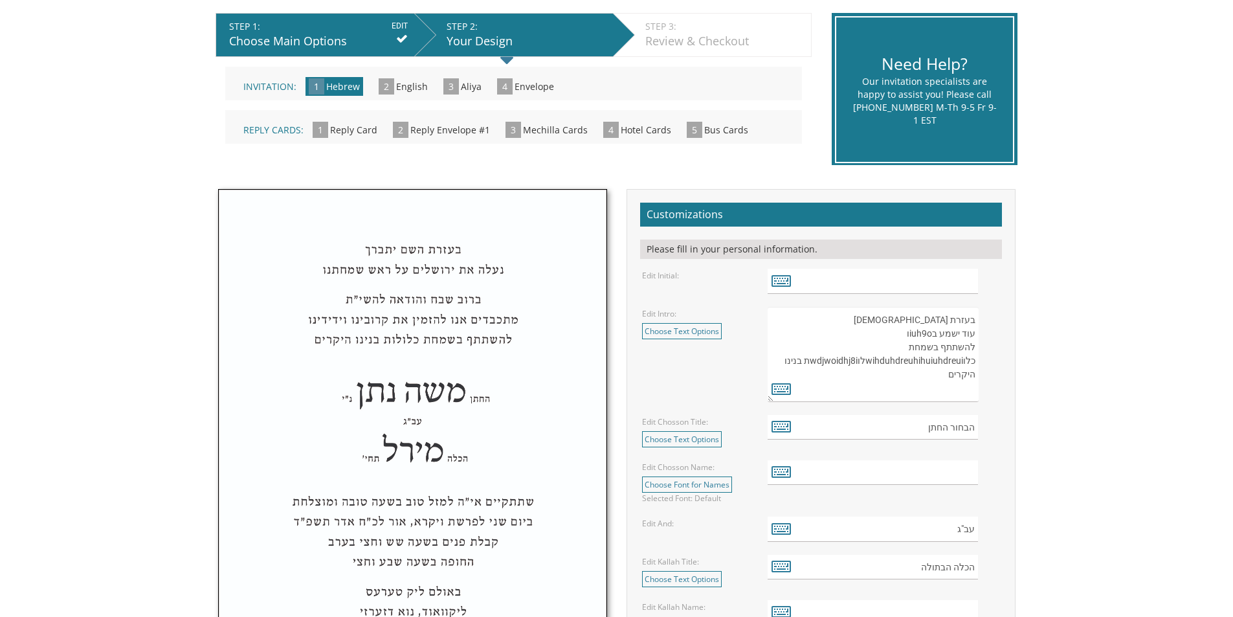
scroll to position [324, 0]
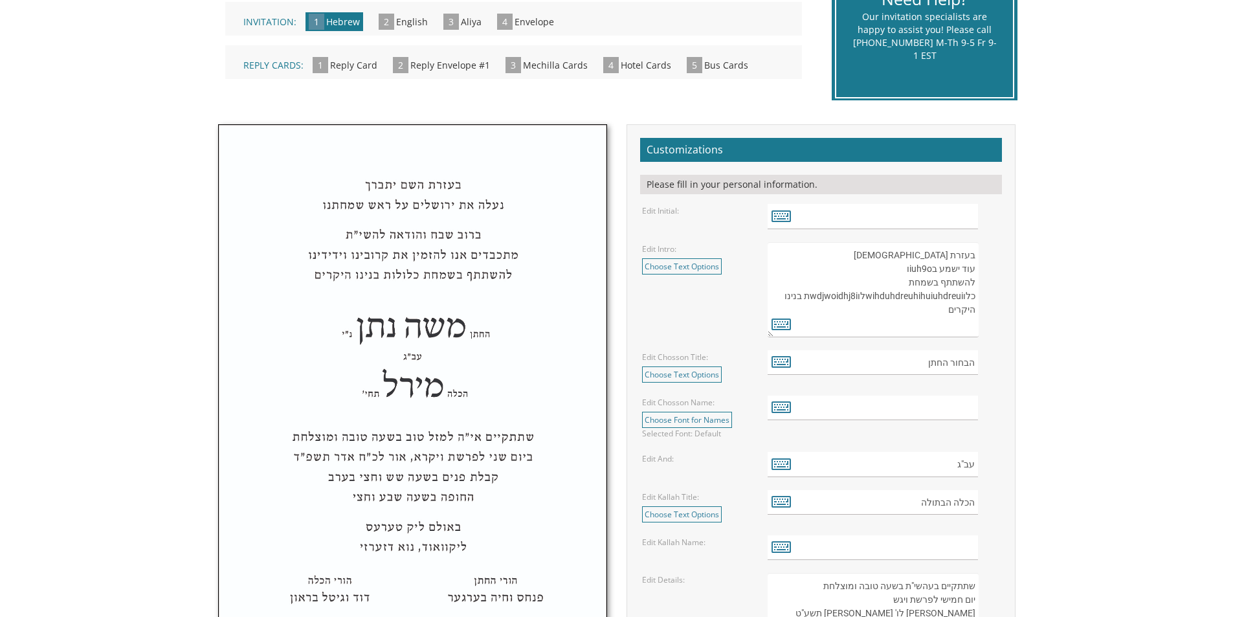
type textarea "בעזרת ך עוד ישמע בiuh9oו להשתתף בשמחת כלוwihduhdreuhihuiuhdreuiלוwdjwoidhj8iת ב…"
click at [905, 355] on input "הבחור החתן" at bounding box center [873, 362] width 210 height 25
click at [777, 351] on input "הבחור החתןf" at bounding box center [873, 362] width 210 height 25
type input "הבחור החתןf"
click at [777, 362] on icon at bounding box center [780, 361] width 19 height 18
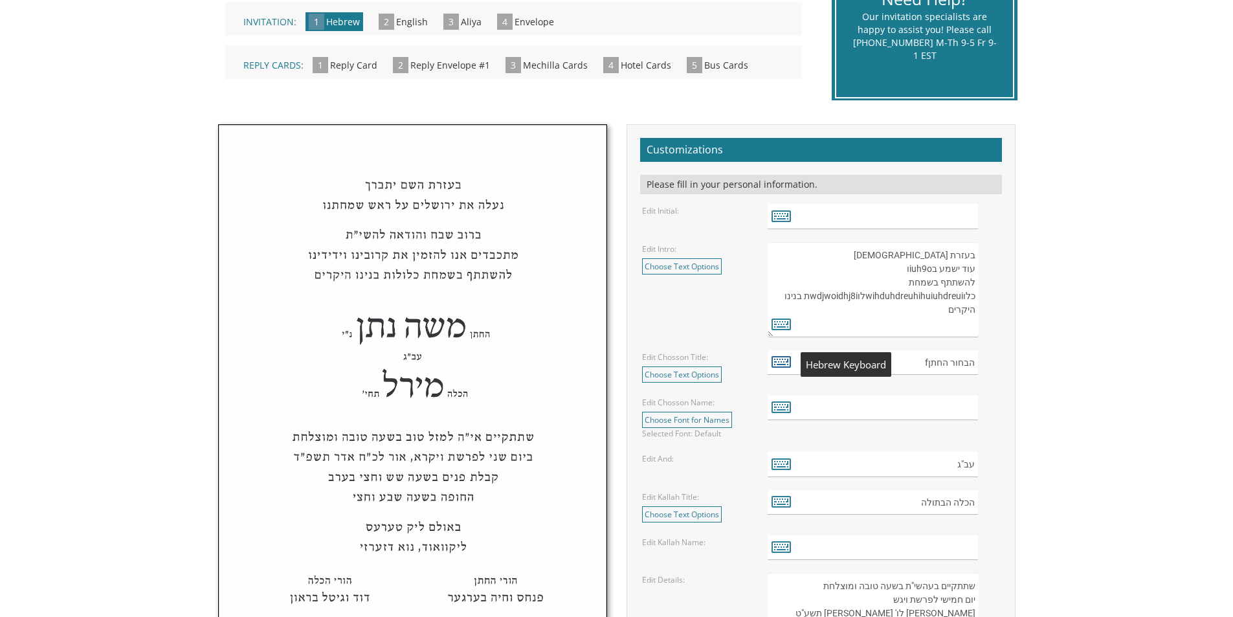
type textarea "הבחור החתןf"
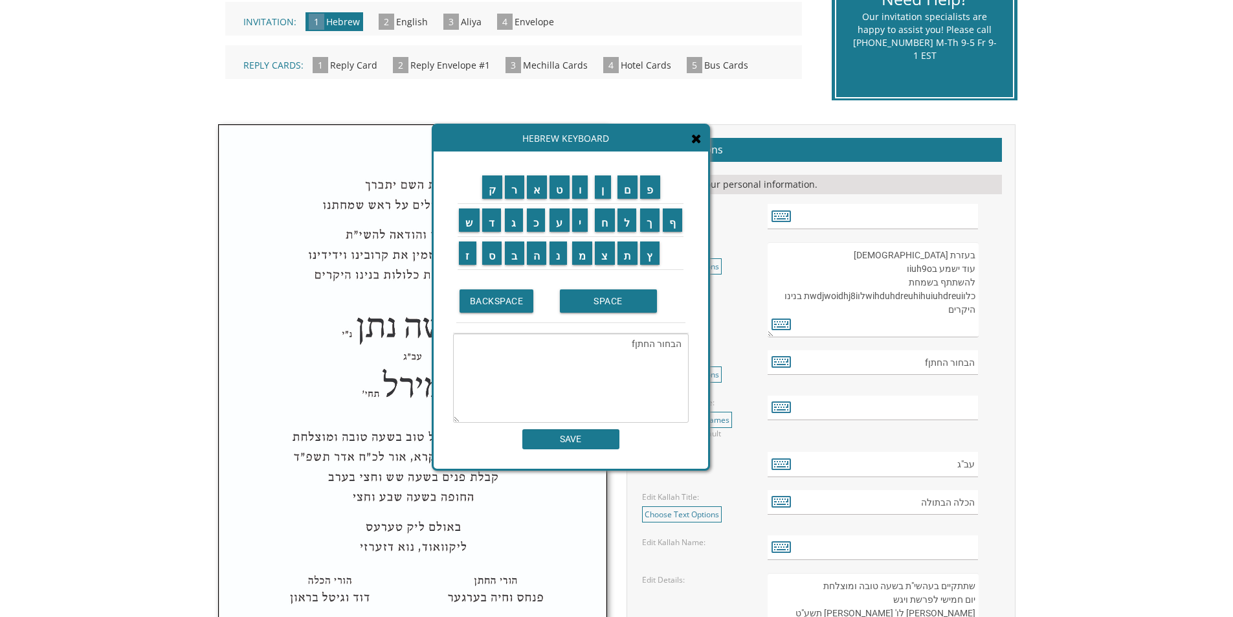
click at [701, 143] on icon at bounding box center [696, 138] width 10 height 13
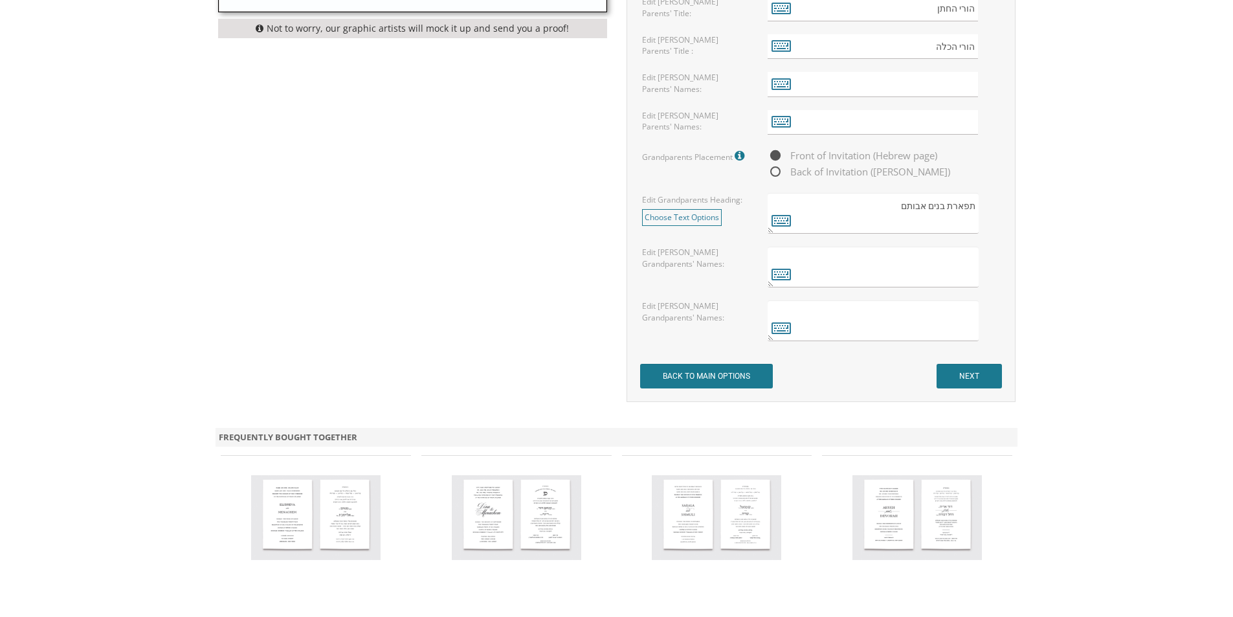
scroll to position [1100, 0]
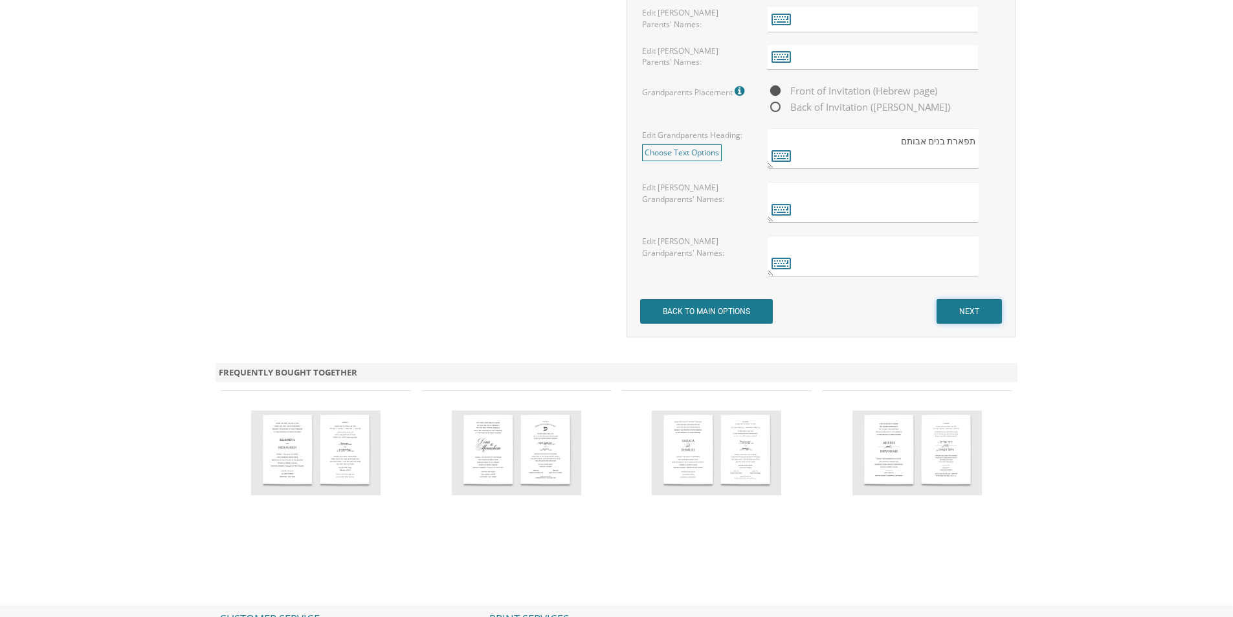
click at [955, 304] on input "NEXT" at bounding box center [968, 311] width 65 height 25
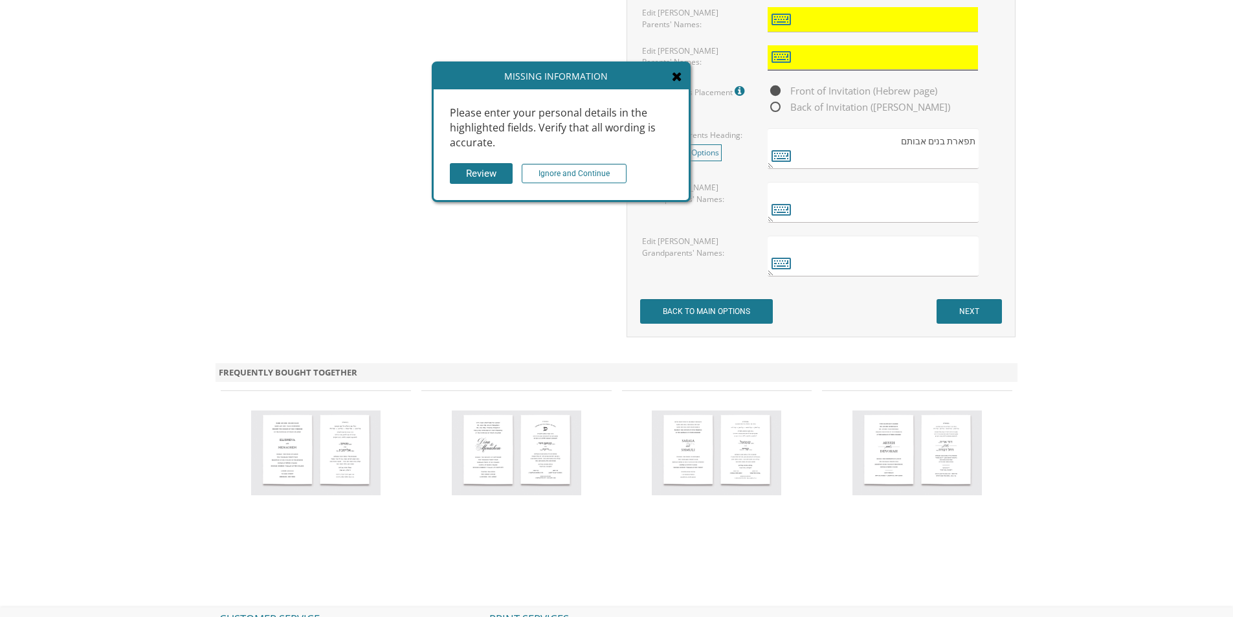
click at [867, 56] on input "text" at bounding box center [873, 57] width 210 height 25
type input "frhtgfrhf"
click at [865, 11] on input "text" at bounding box center [873, 19] width 210 height 25
type input "rryryhhffbf"
click at [865, 203] on textarea at bounding box center [873, 202] width 210 height 41
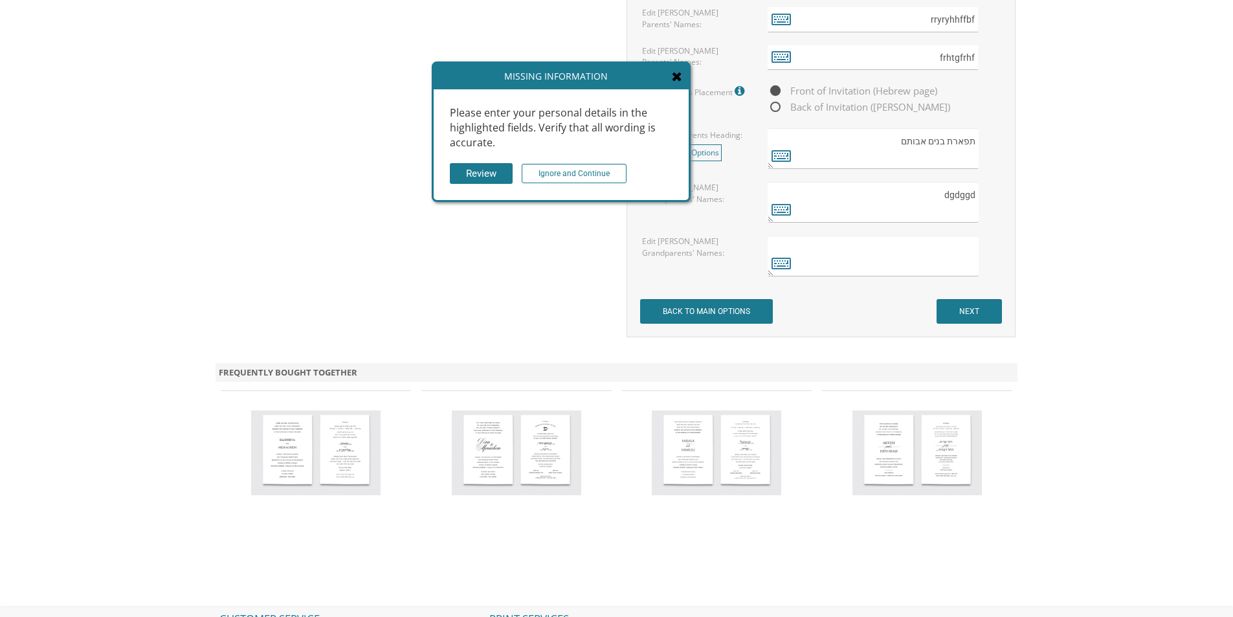
type textarea "dgdggd"
click at [886, 272] on textarea at bounding box center [873, 256] width 210 height 41
type textarea "dgdg"
click at [980, 313] on input "NEXT" at bounding box center [968, 311] width 65 height 25
click at [555, 173] on input "Ignore and Continue" at bounding box center [574, 173] width 105 height 19
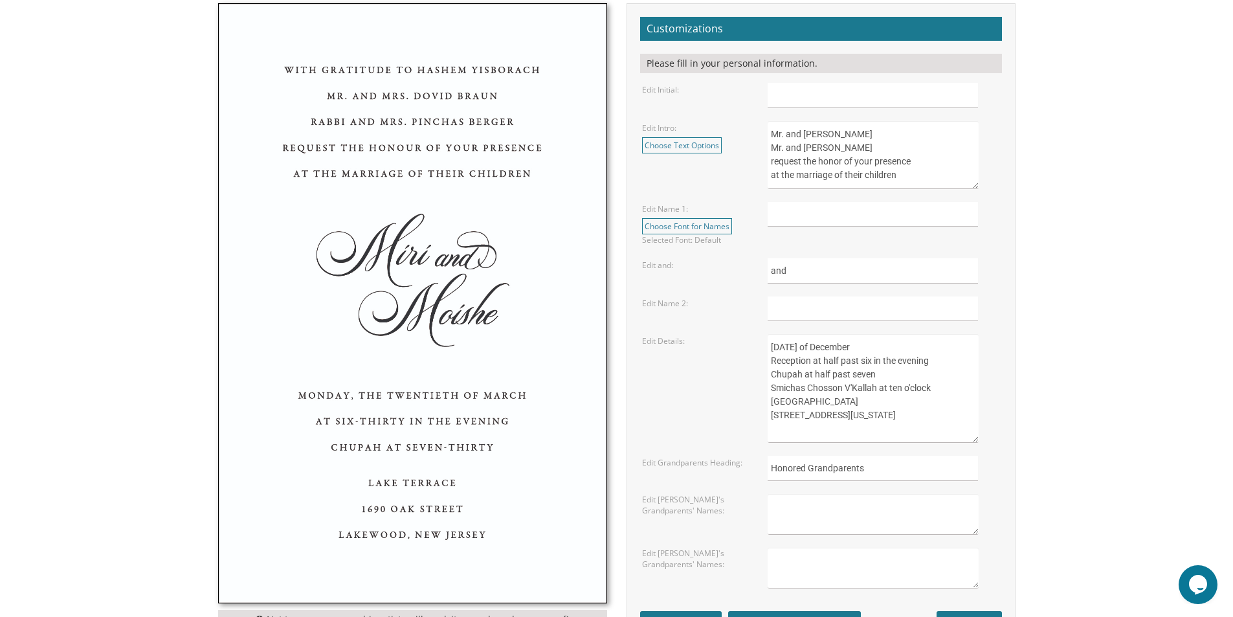
scroll to position [712, 0]
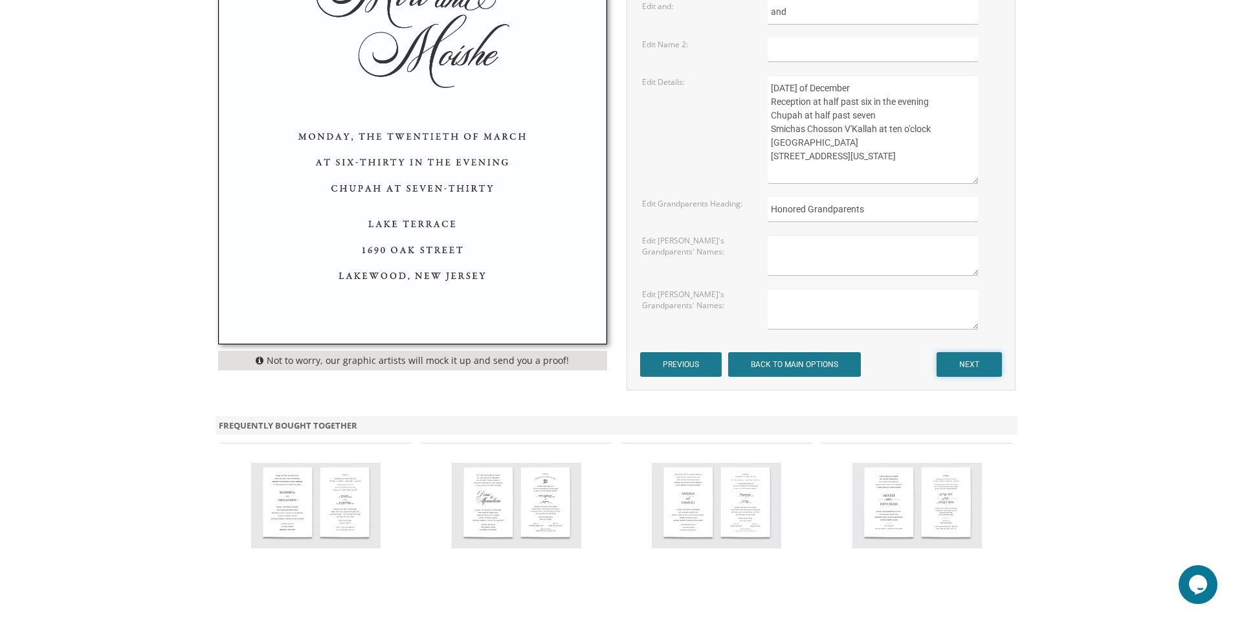
click at [984, 367] on input "NEXT" at bounding box center [968, 364] width 65 height 25
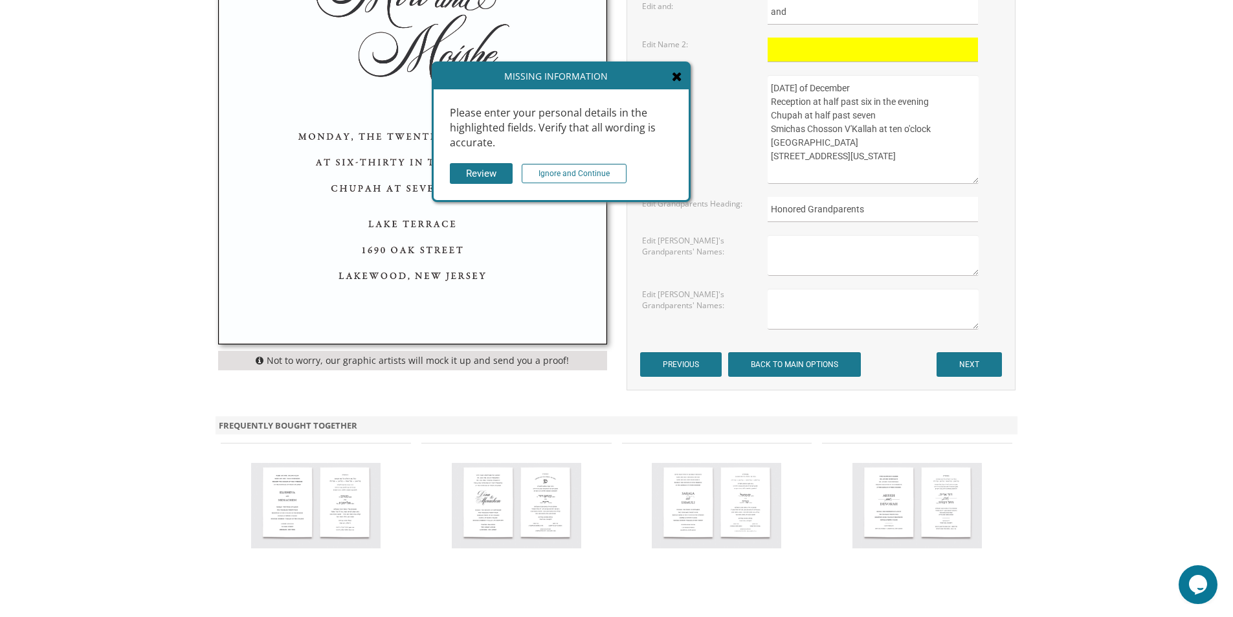
click at [680, 78] on icon at bounding box center [677, 76] width 10 height 13
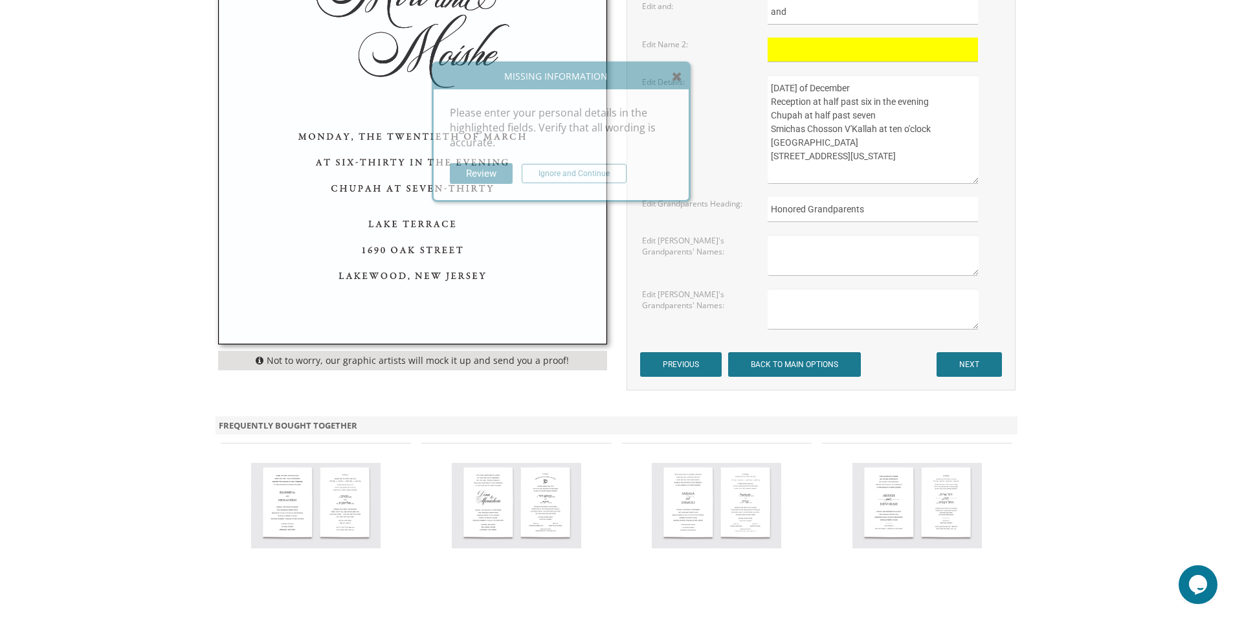
scroll to position [324, 0]
